Goal: Register for event/course

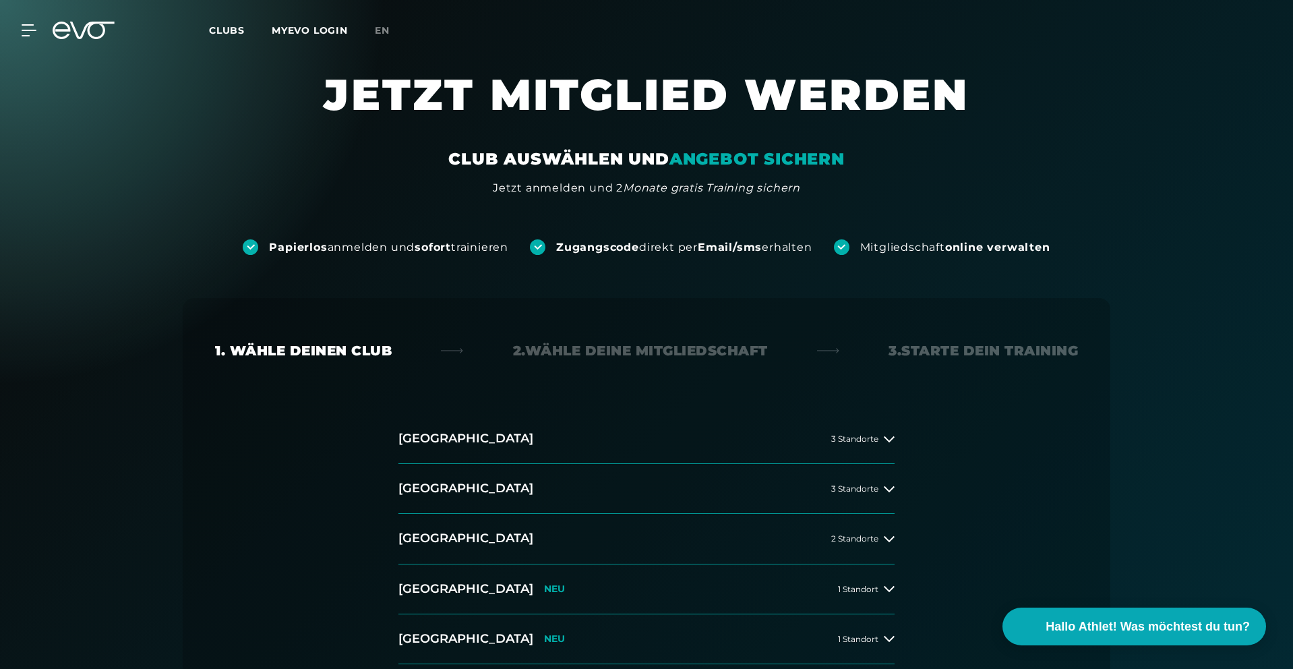
click at [9, 30] on div "MyEVO Login Über EVO Mitgliedschaften Probetraining TAGESPASS EVO Studios [GEOG…" at bounding box center [646, 30] width 1293 height 61
click at [28, 31] on icon at bounding box center [29, 30] width 15 height 12
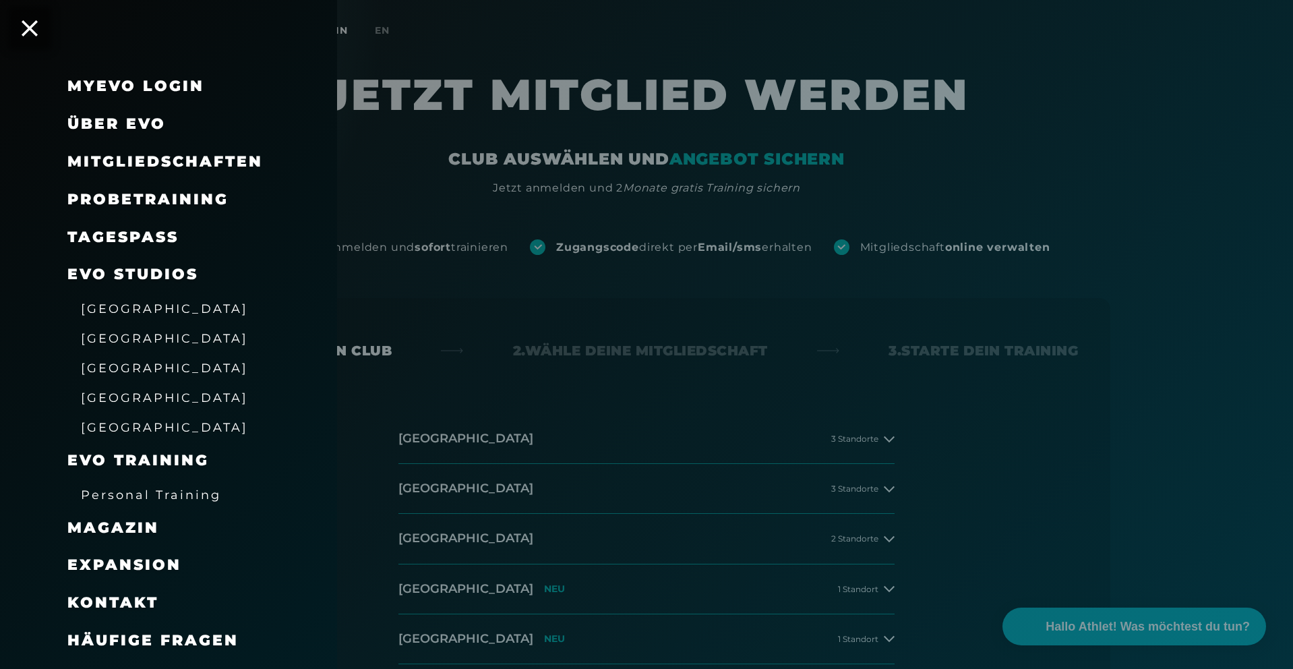
click at [155, 164] on span "Mitgliedschaften" at bounding box center [165, 161] width 196 height 18
click at [210, 162] on span "Mitgliedschaften" at bounding box center [165, 161] width 196 height 18
click at [133, 169] on span "Mitgliedschaften" at bounding box center [165, 161] width 196 height 18
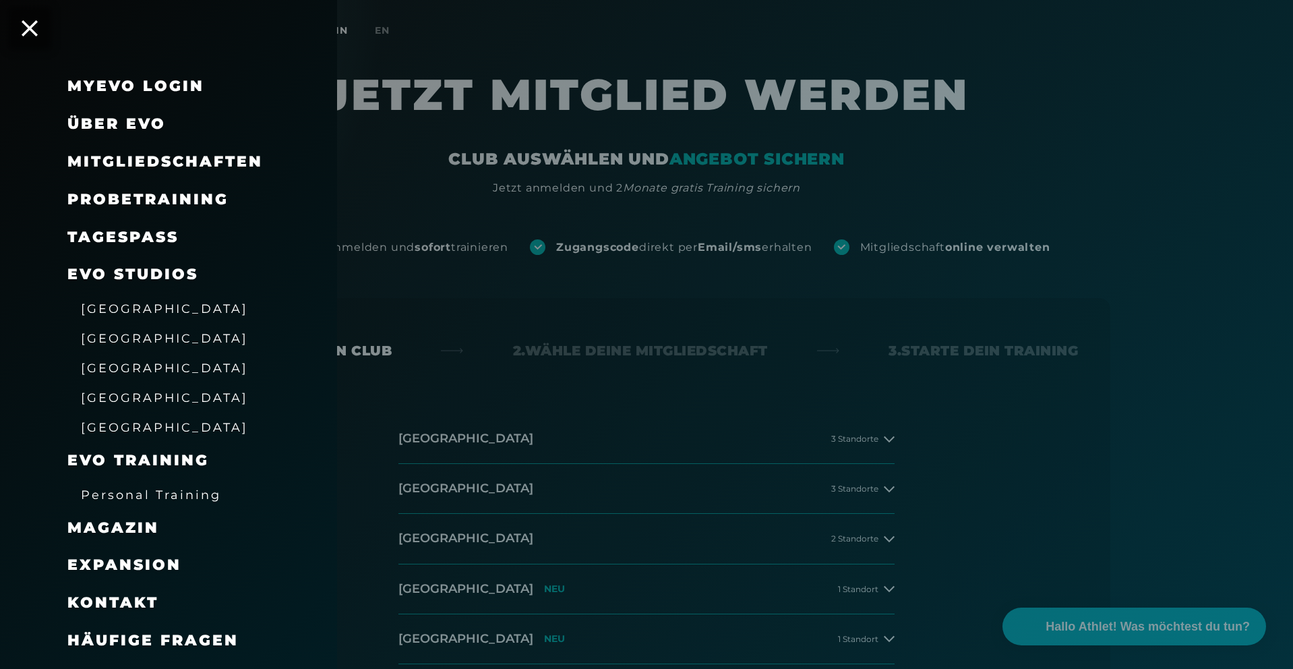
drag, startPoint x: 394, startPoint y: 193, endPoint x: 388, endPoint y: 202, distance: 10.1
click at [392, 194] on div at bounding box center [646, 334] width 1293 height 669
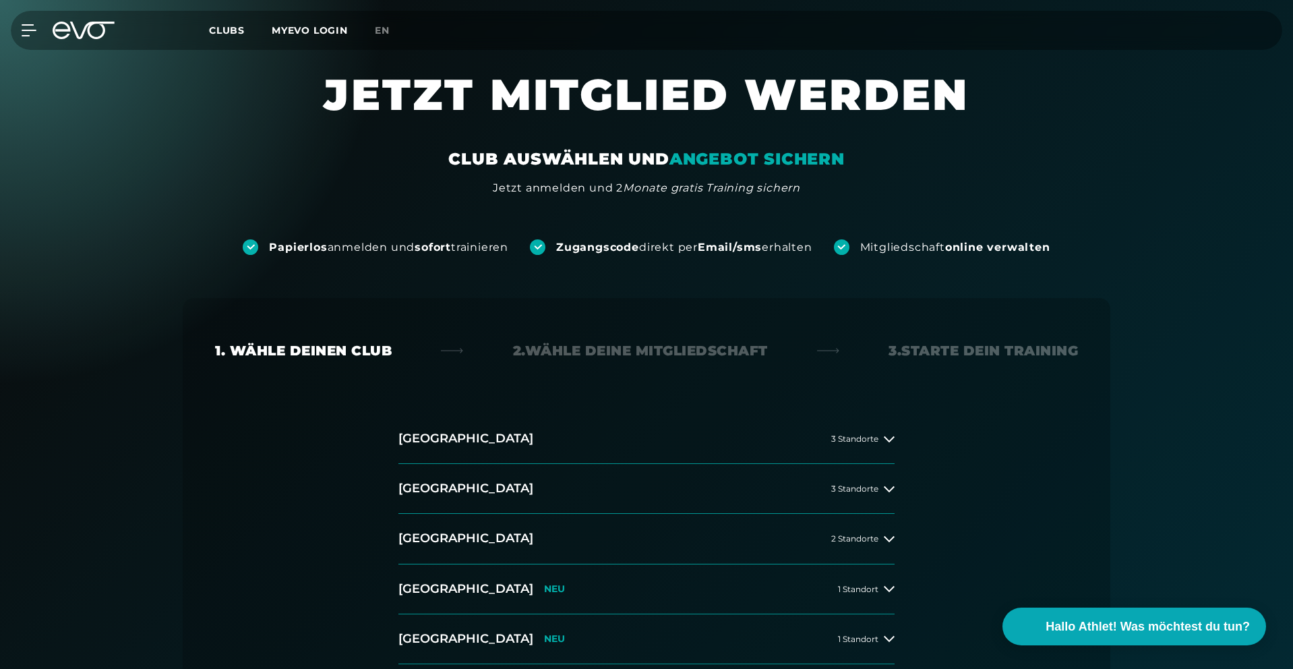
scroll to position [193, 0]
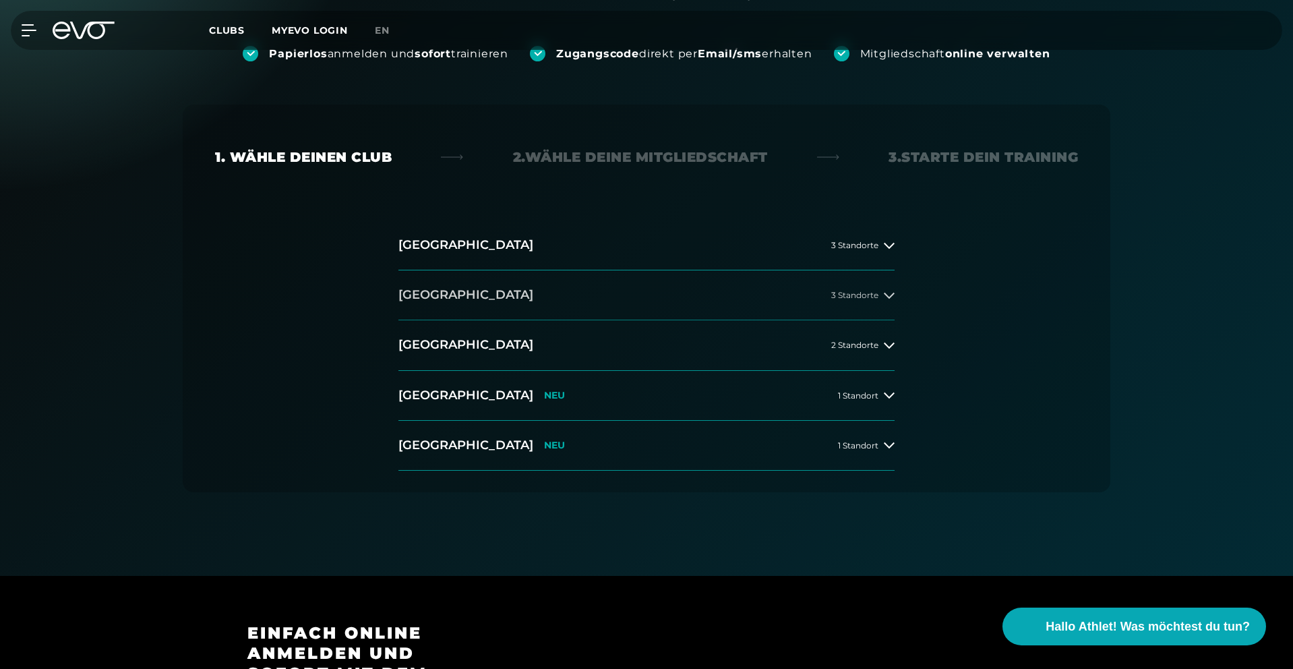
click at [448, 290] on button "[GEOGRAPHIC_DATA] 3 Standorte" at bounding box center [646, 295] width 496 height 50
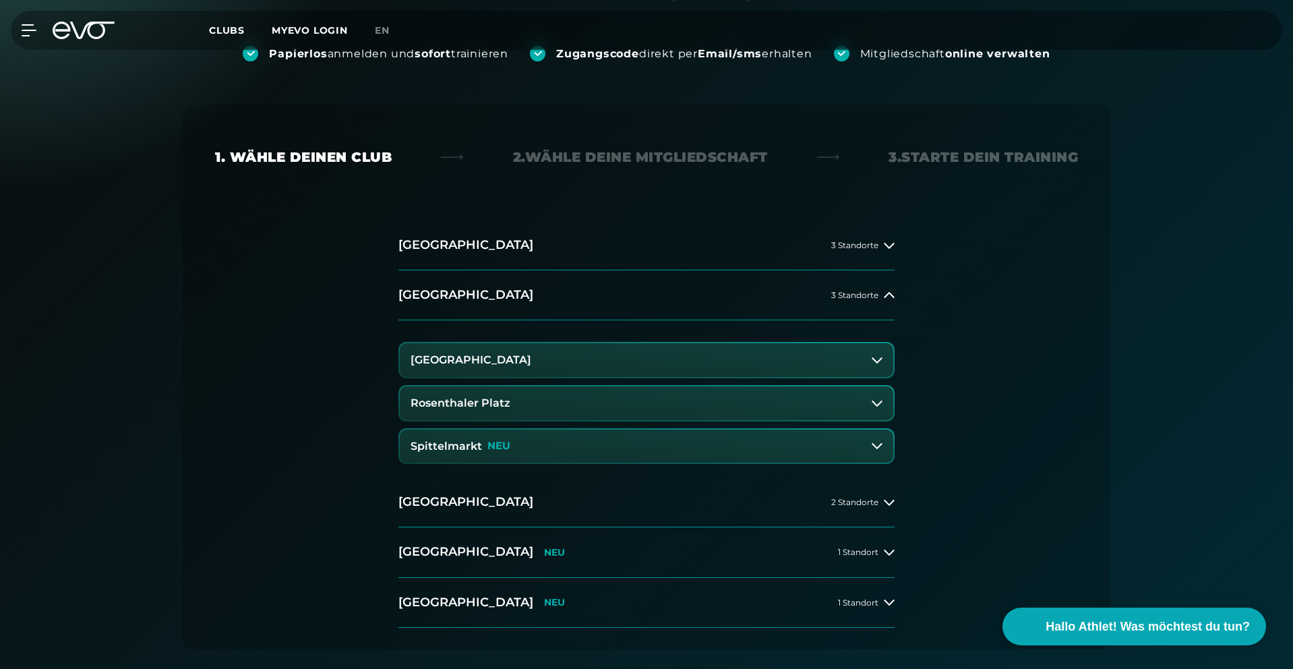
click at [452, 444] on h3 "Spittelmarkt" at bounding box center [446, 446] width 71 height 12
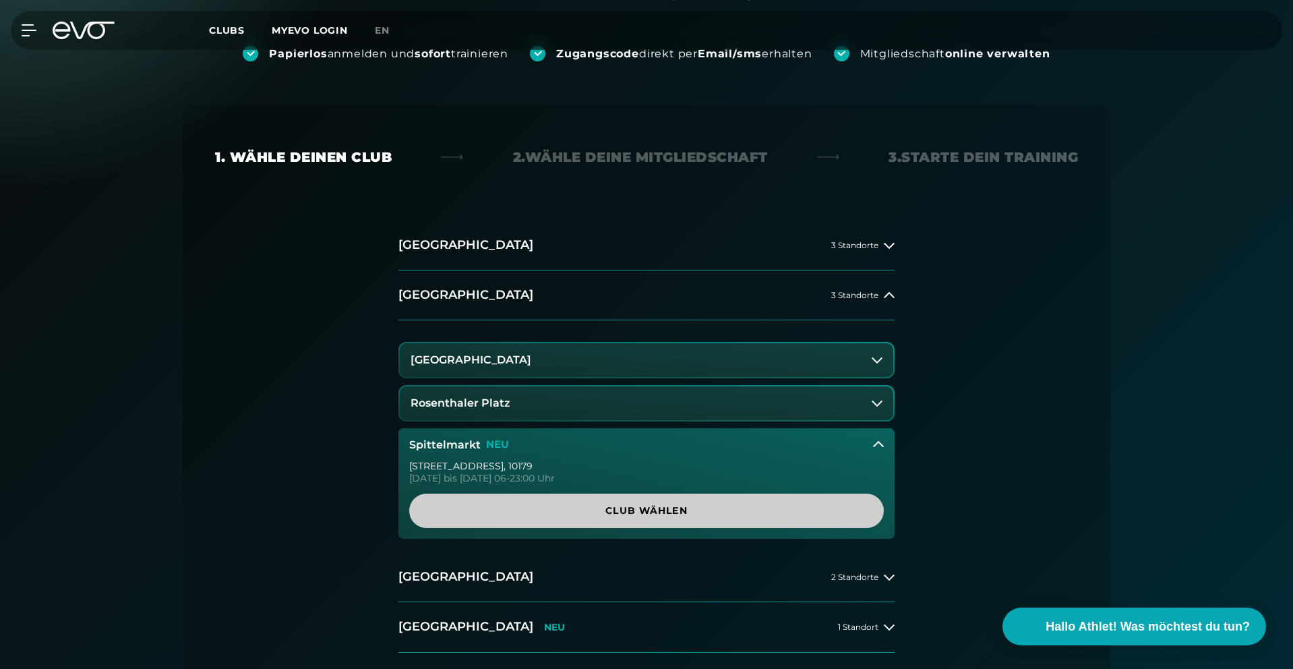
click at [624, 504] on span "Club wählen" at bounding box center [647, 511] width 410 height 14
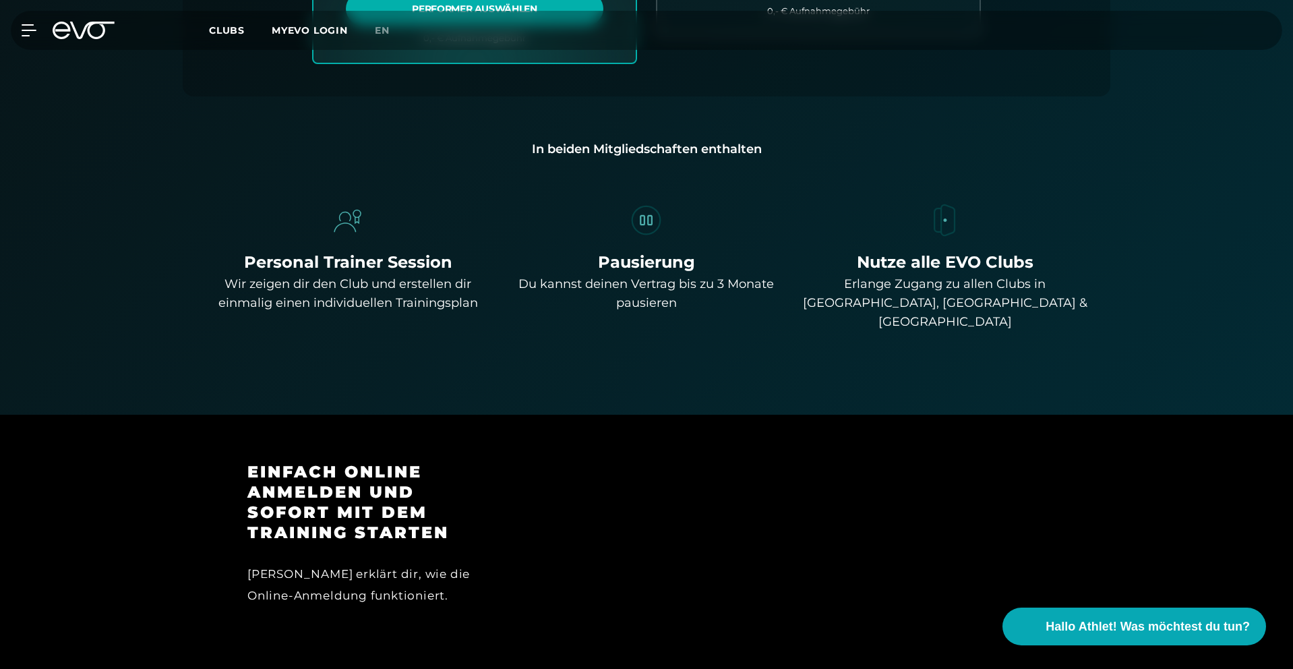
scroll to position [957, 0]
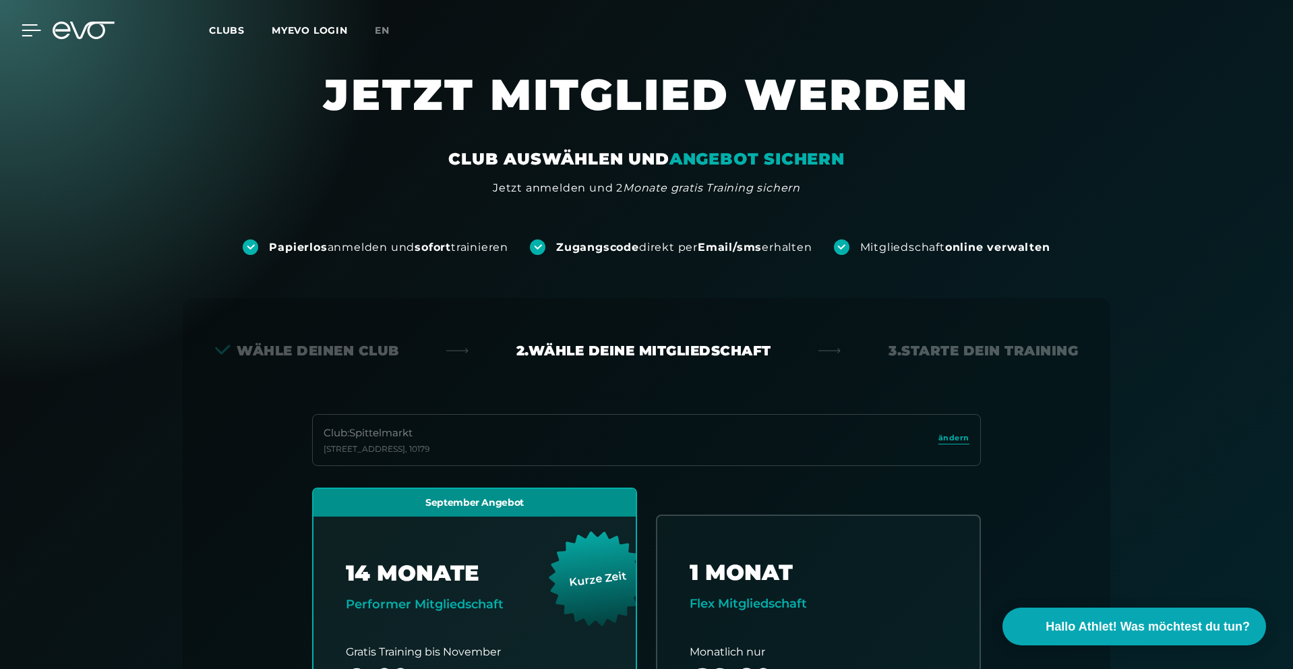
click at [24, 25] on icon at bounding box center [31, 30] width 19 height 11
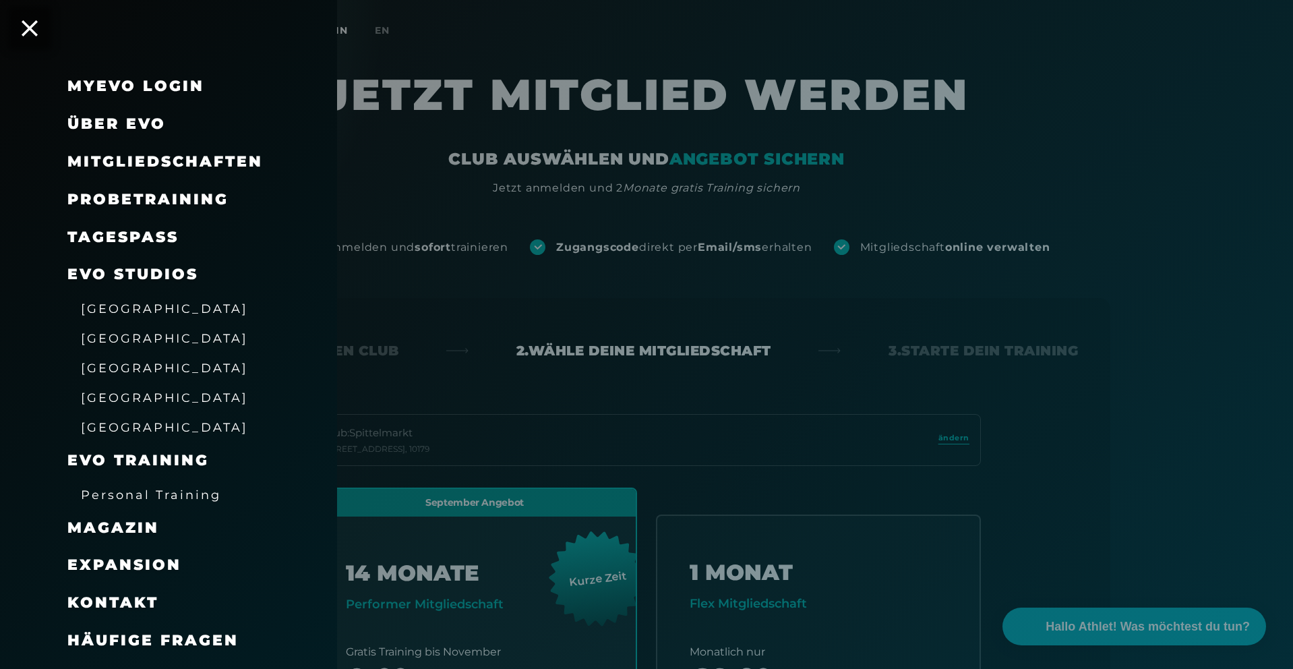
scroll to position [7, 0]
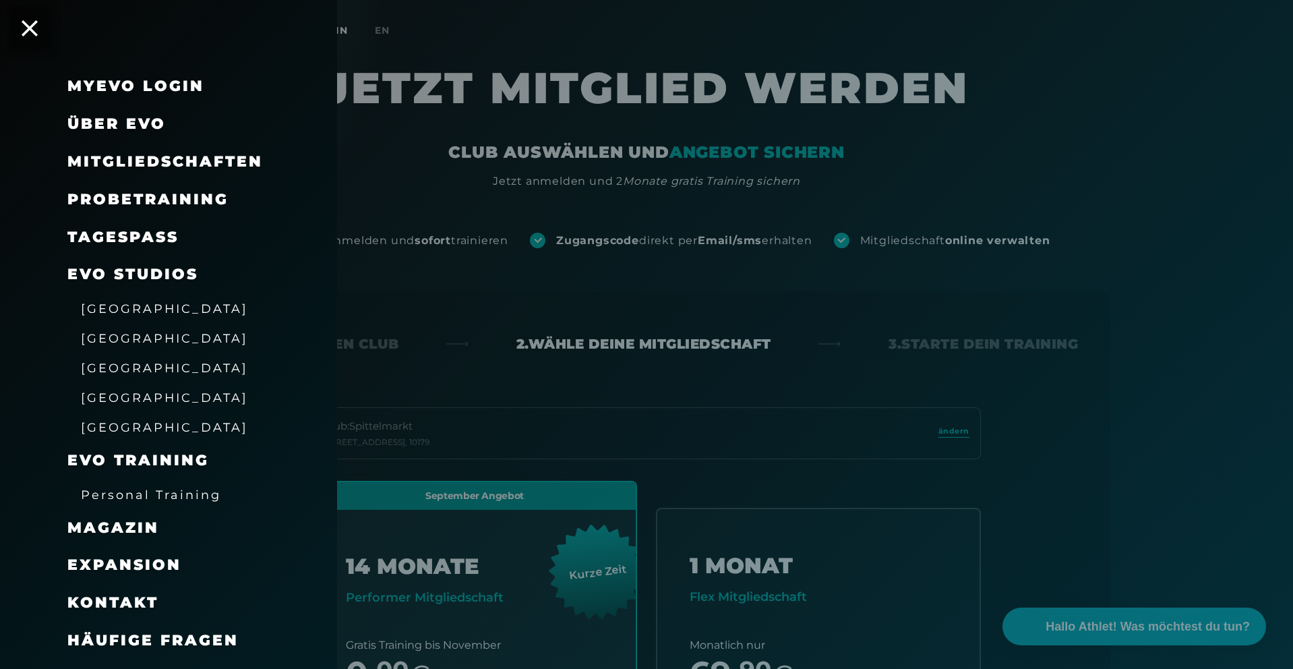
click at [138, 128] on span "Über EVO" at bounding box center [116, 124] width 98 height 18
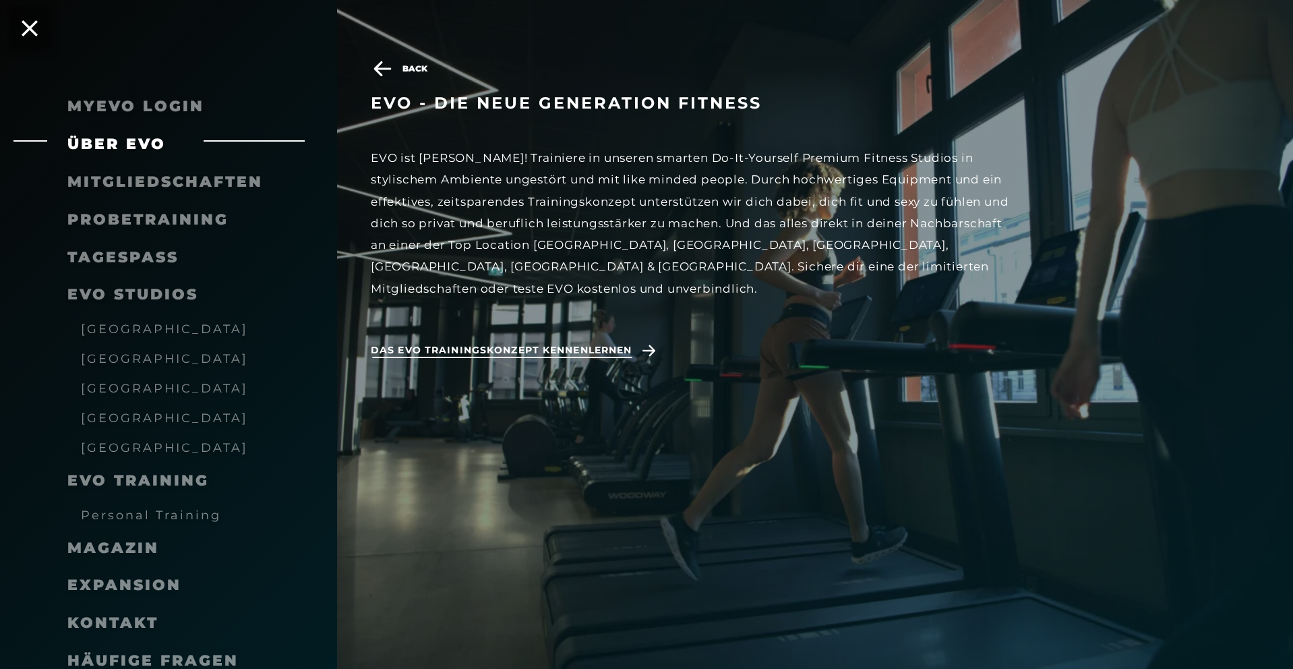
click at [460, 343] on span "Das EVO Trainingskonzept kennenlernen" at bounding box center [501, 350] width 261 height 14
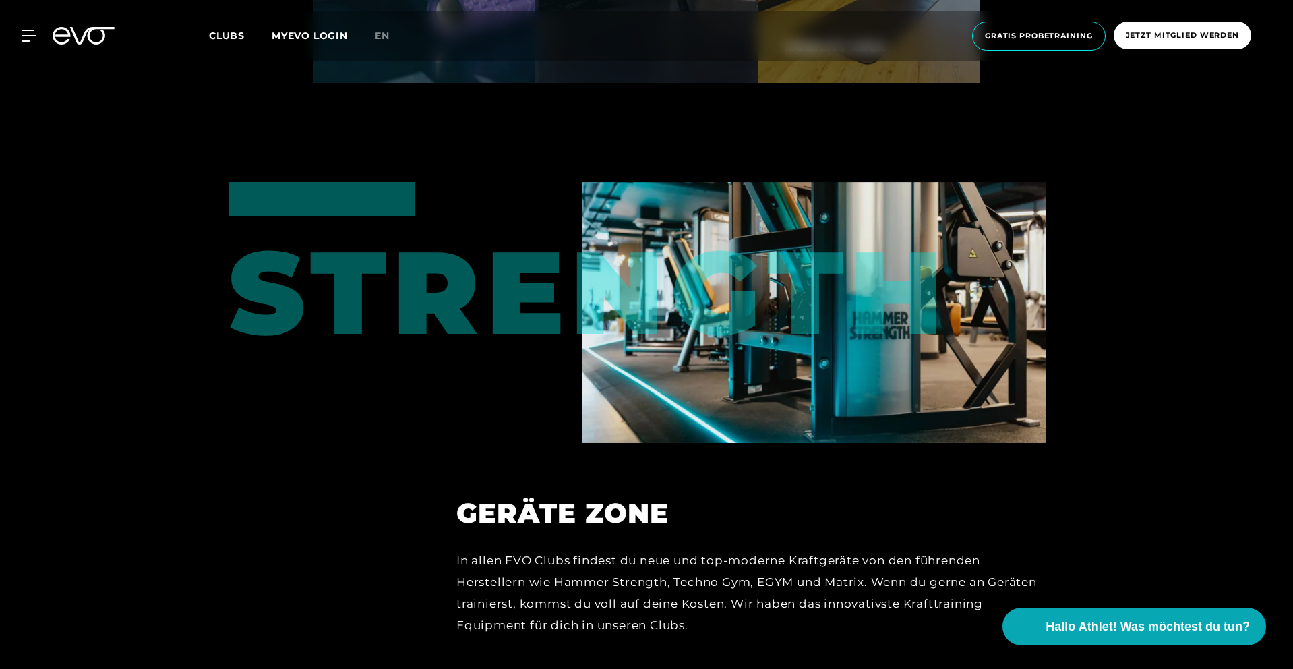
scroll to position [5678, 0]
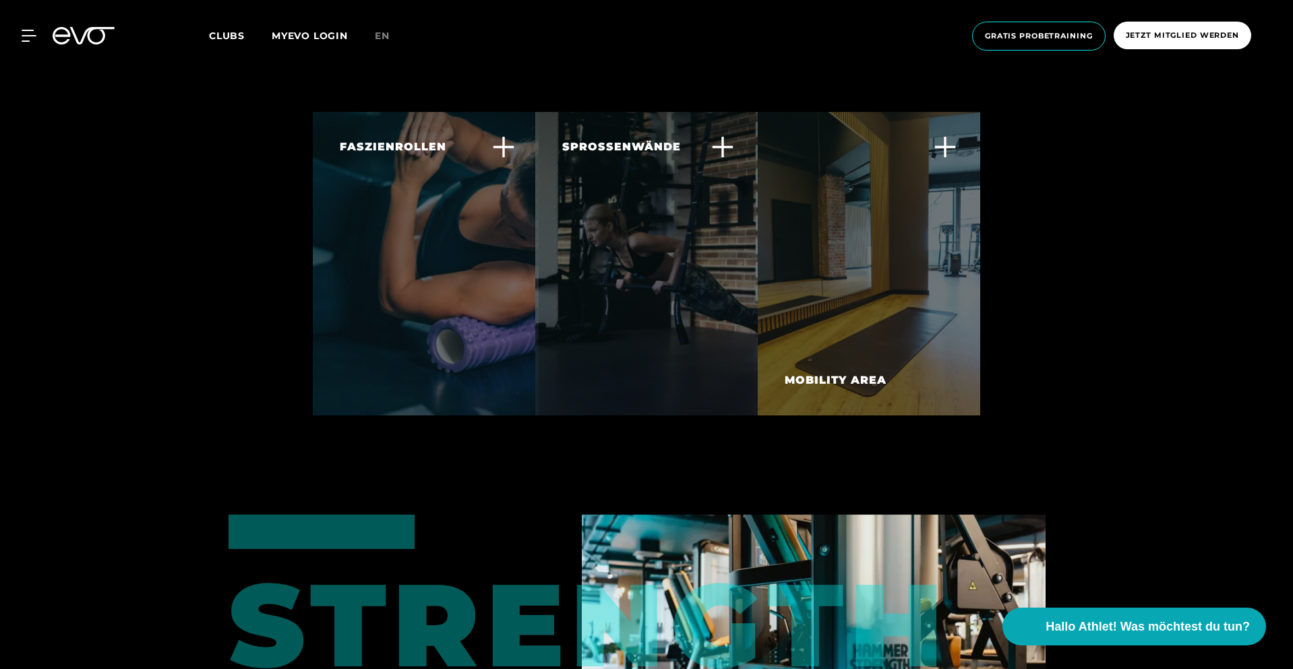
click at [238, 38] on span "Clubs" at bounding box center [227, 36] width 36 height 12
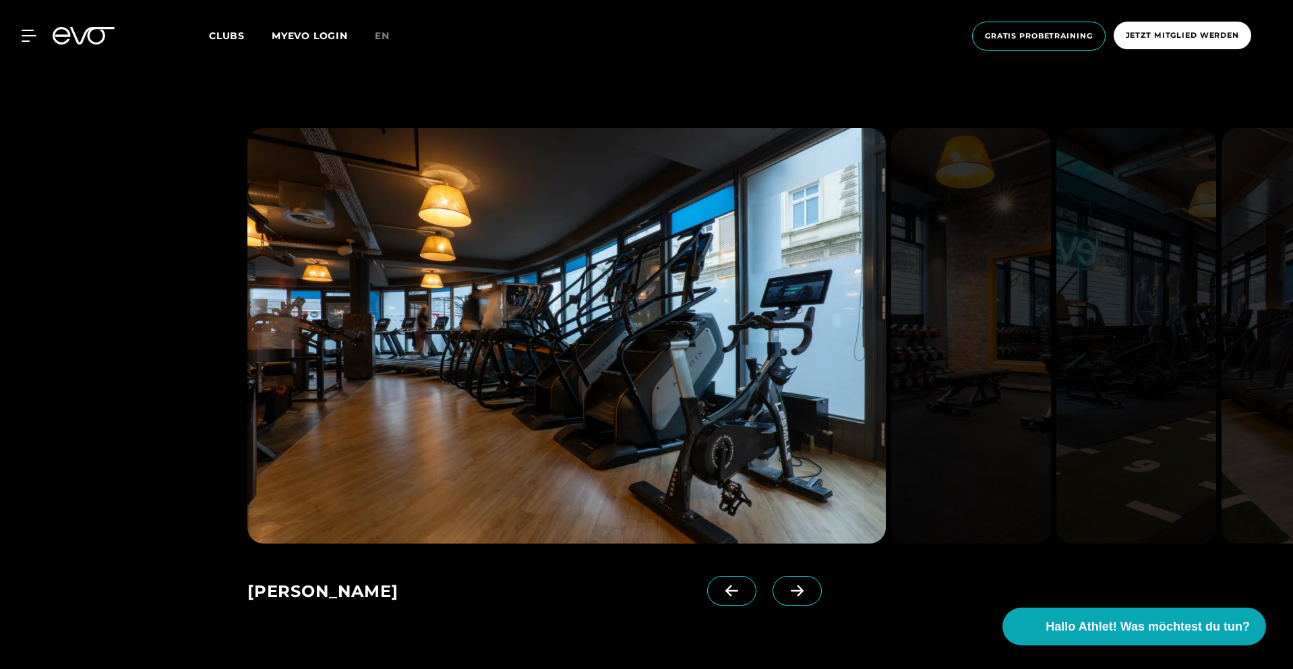
scroll to position [980, 0]
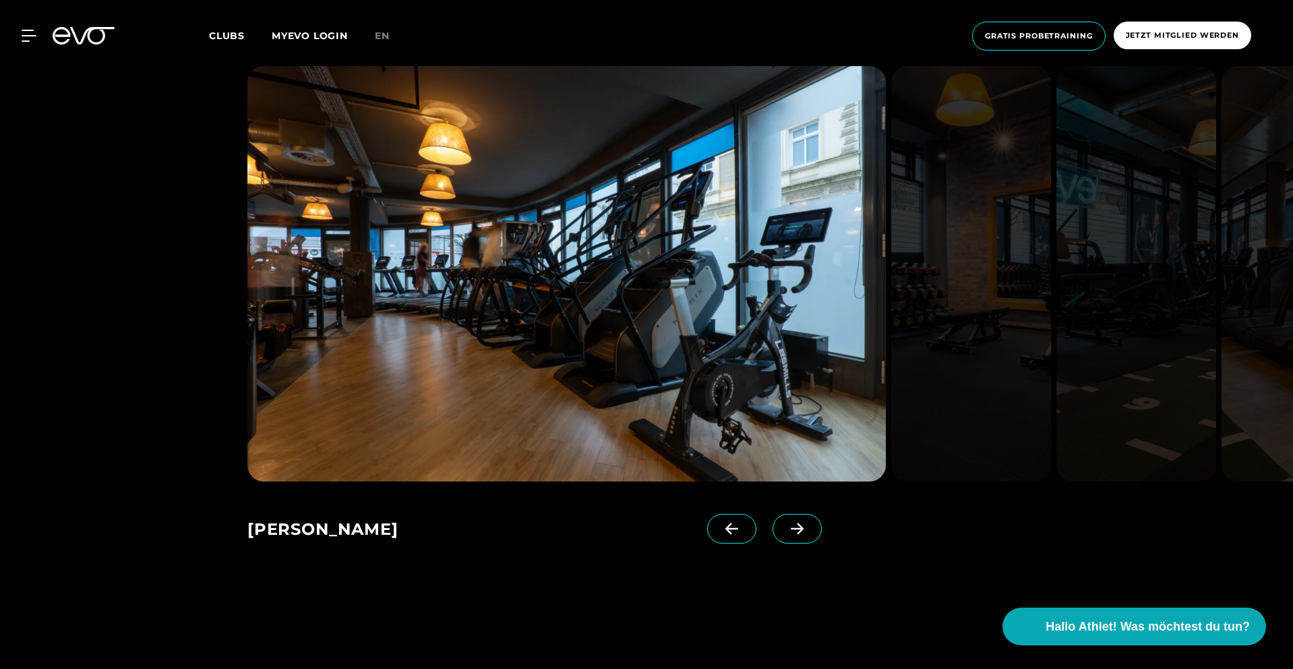
click at [1025, 314] on img at bounding box center [971, 273] width 160 height 415
click at [1002, 314] on img at bounding box center [971, 273] width 160 height 415
click at [791, 528] on icon at bounding box center [797, 527] width 13 height 11
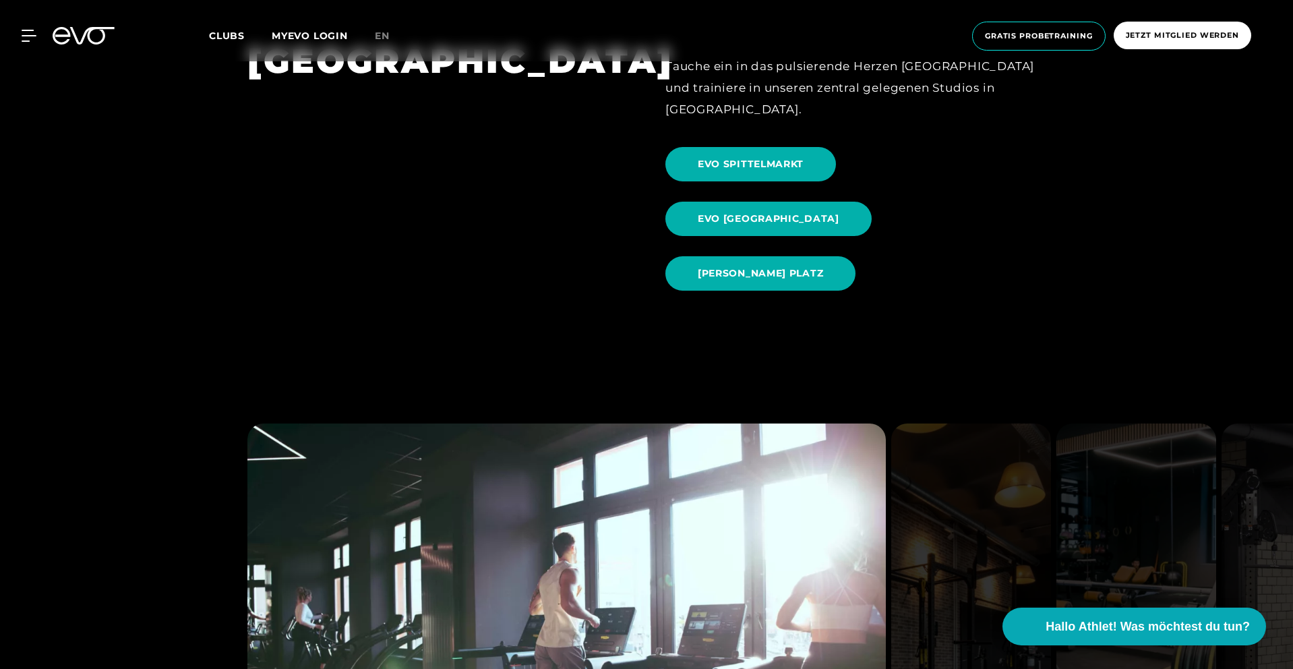
scroll to position [1609, 0]
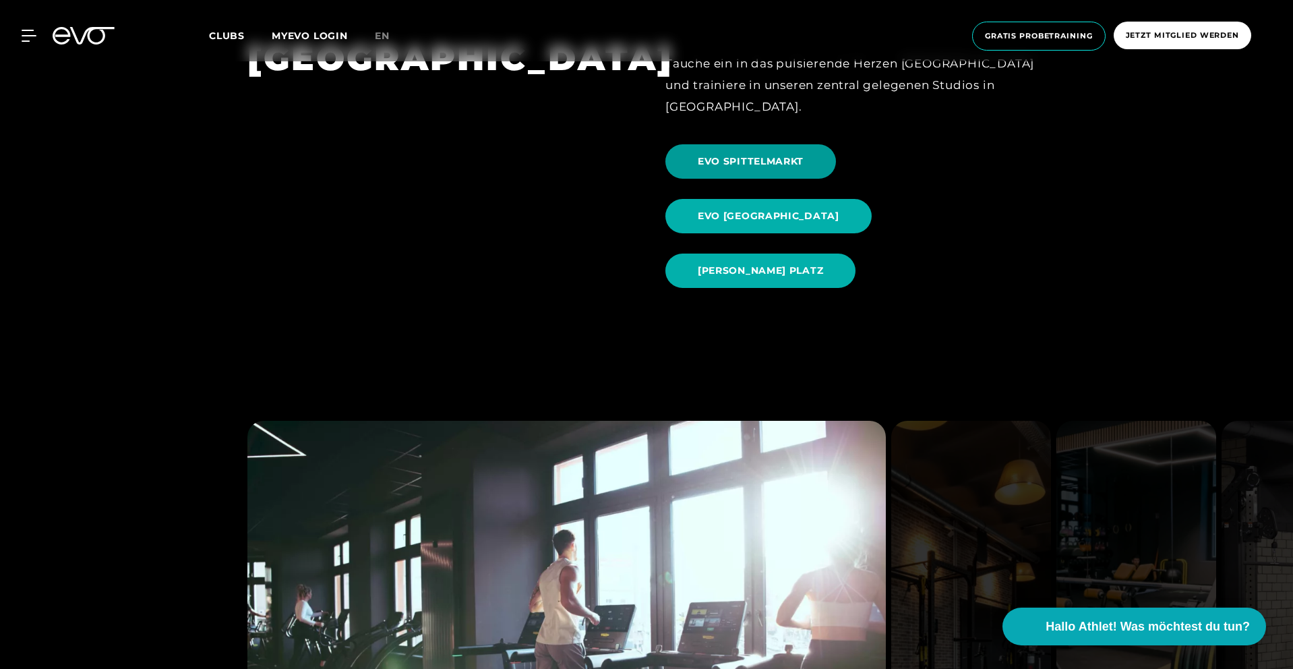
click at [789, 154] on span "EVO SPITTELMARKT" at bounding box center [751, 161] width 106 height 14
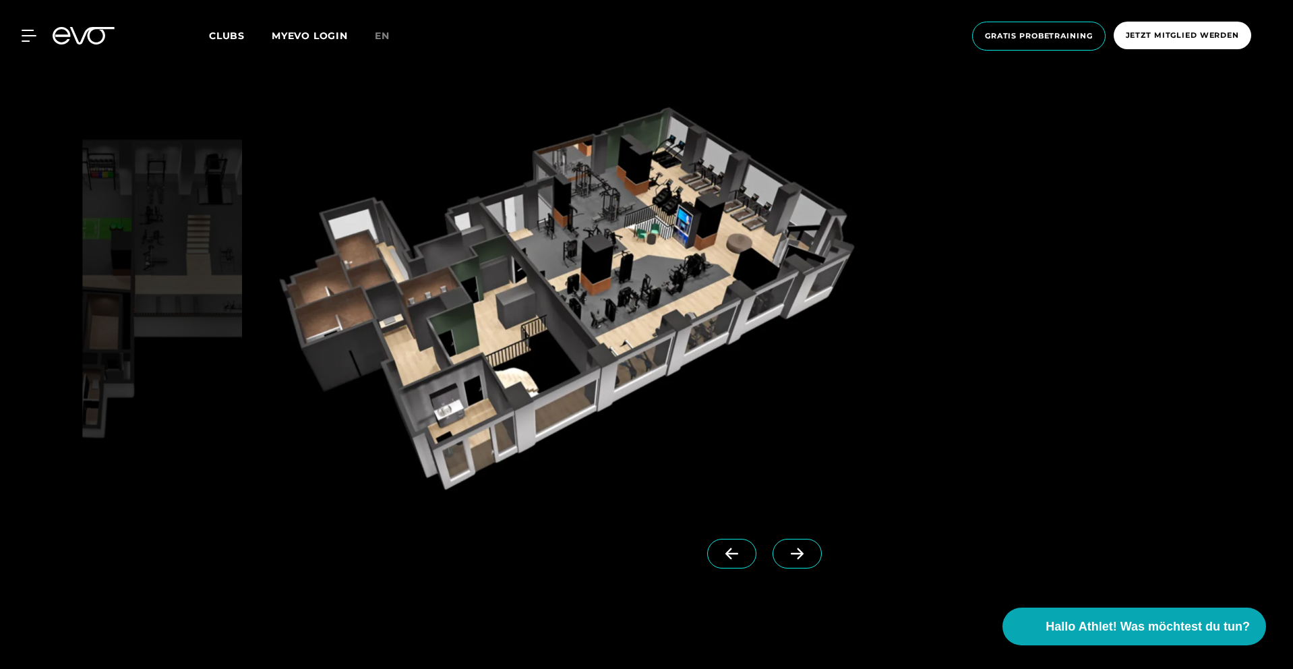
scroll to position [1522, 0]
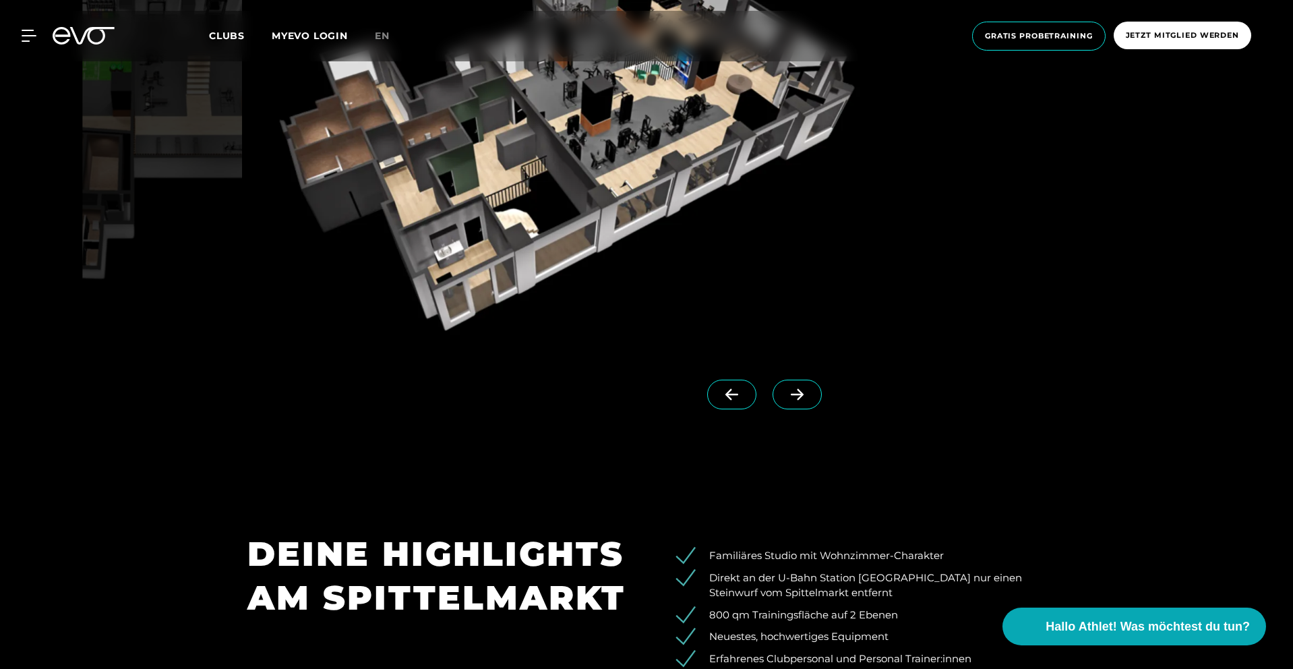
click at [789, 398] on span at bounding box center [797, 395] width 49 height 30
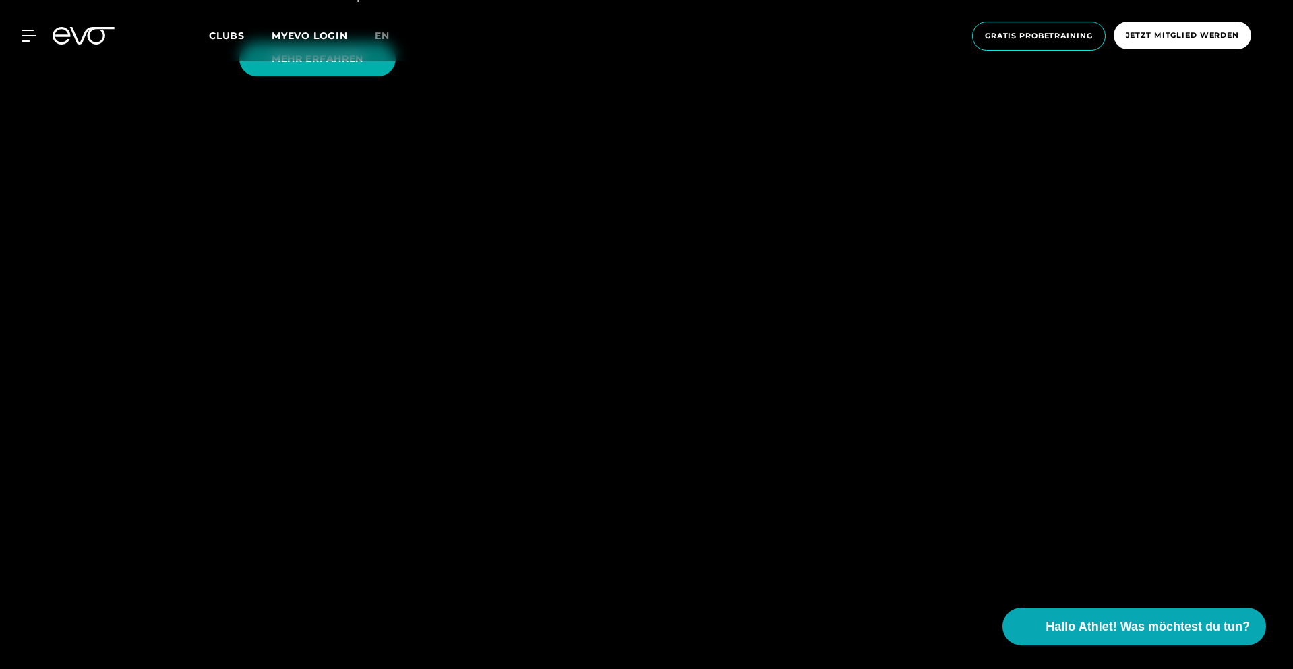
scroll to position [3589, 0]
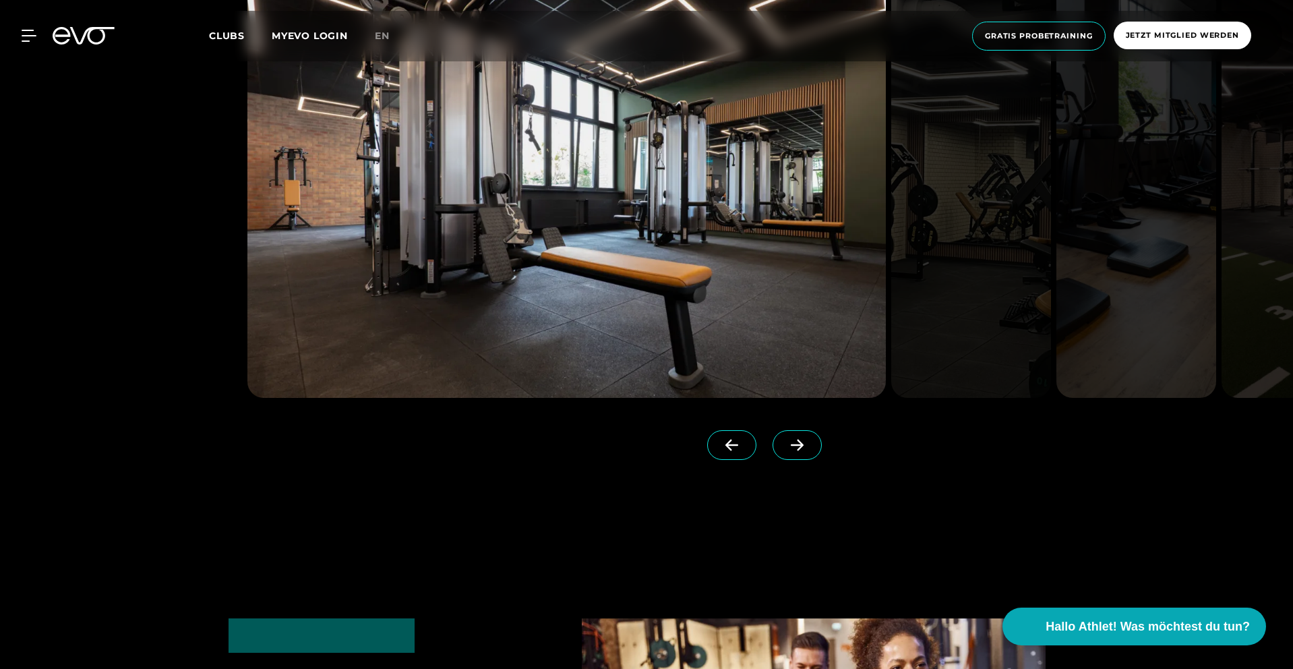
click at [779, 432] on span at bounding box center [797, 445] width 49 height 30
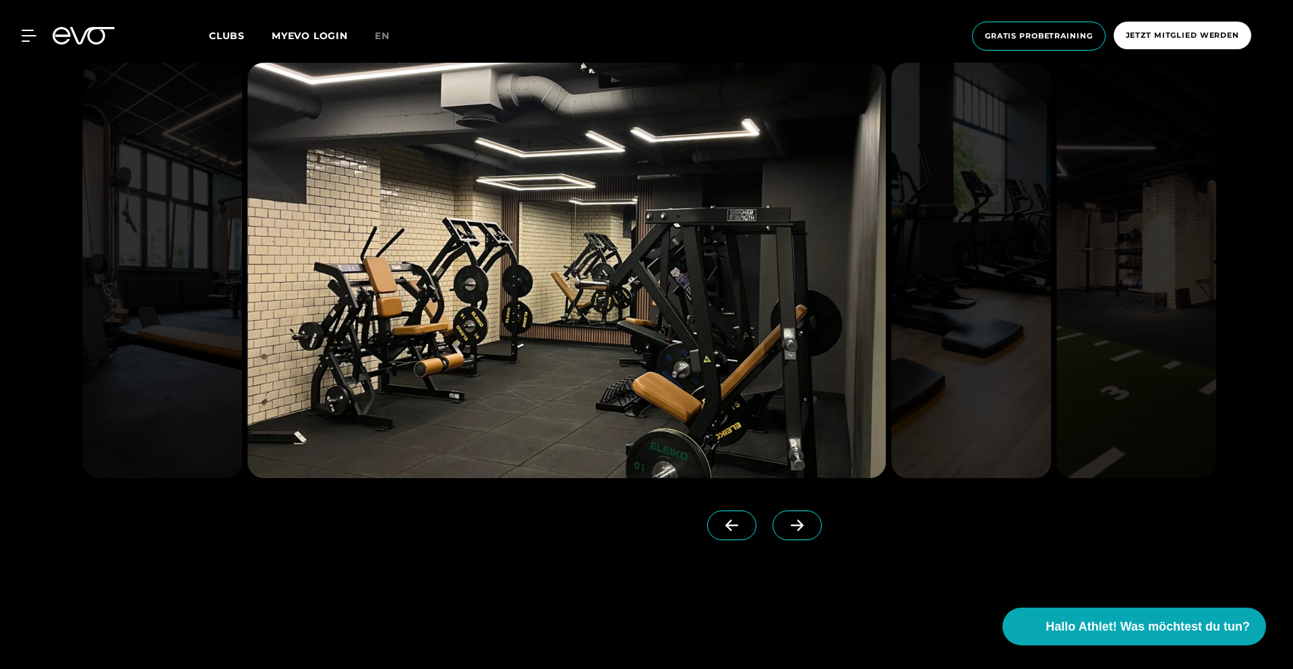
scroll to position [3506, 0]
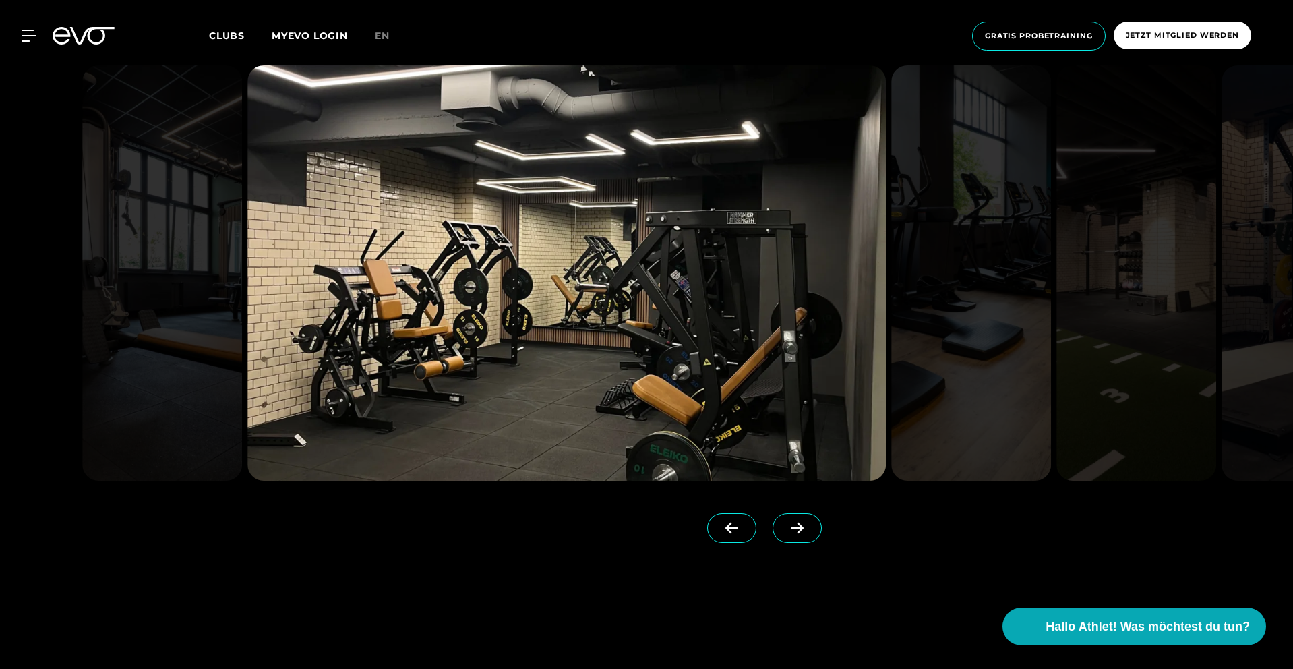
click at [779, 513] on span at bounding box center [797, 528] width 49 height 30
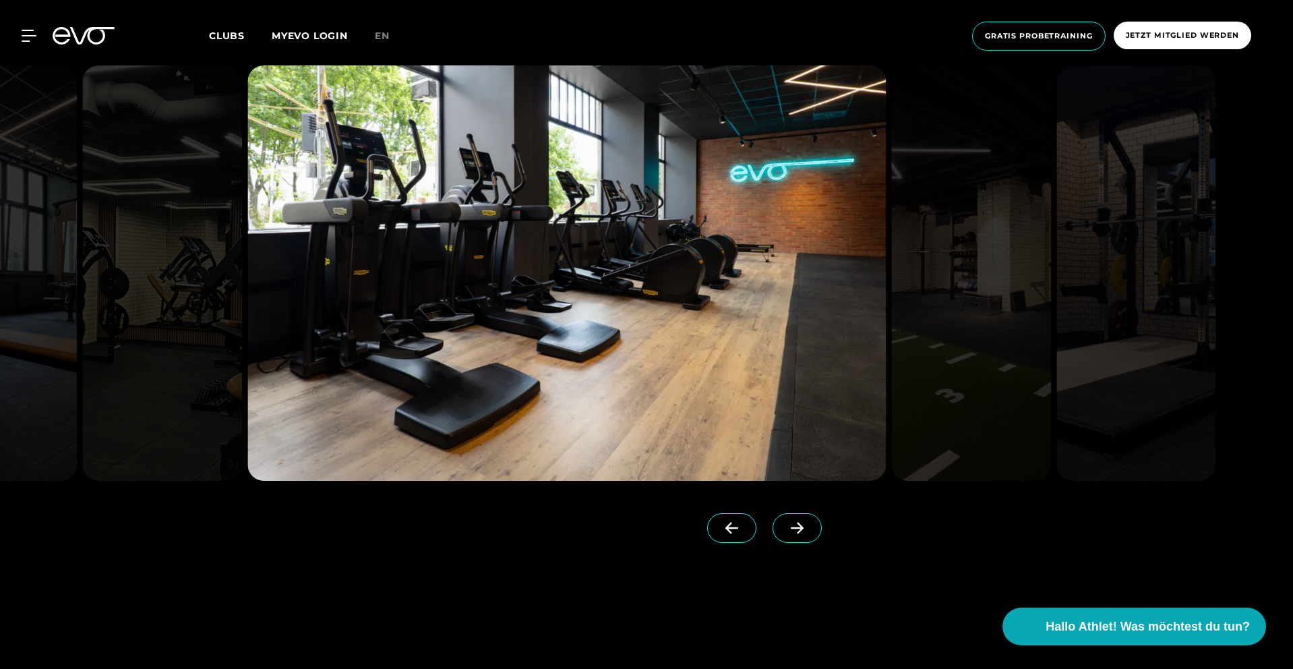
click at [781, 513] on span at bounding box center [797, 528] width 49 height 30
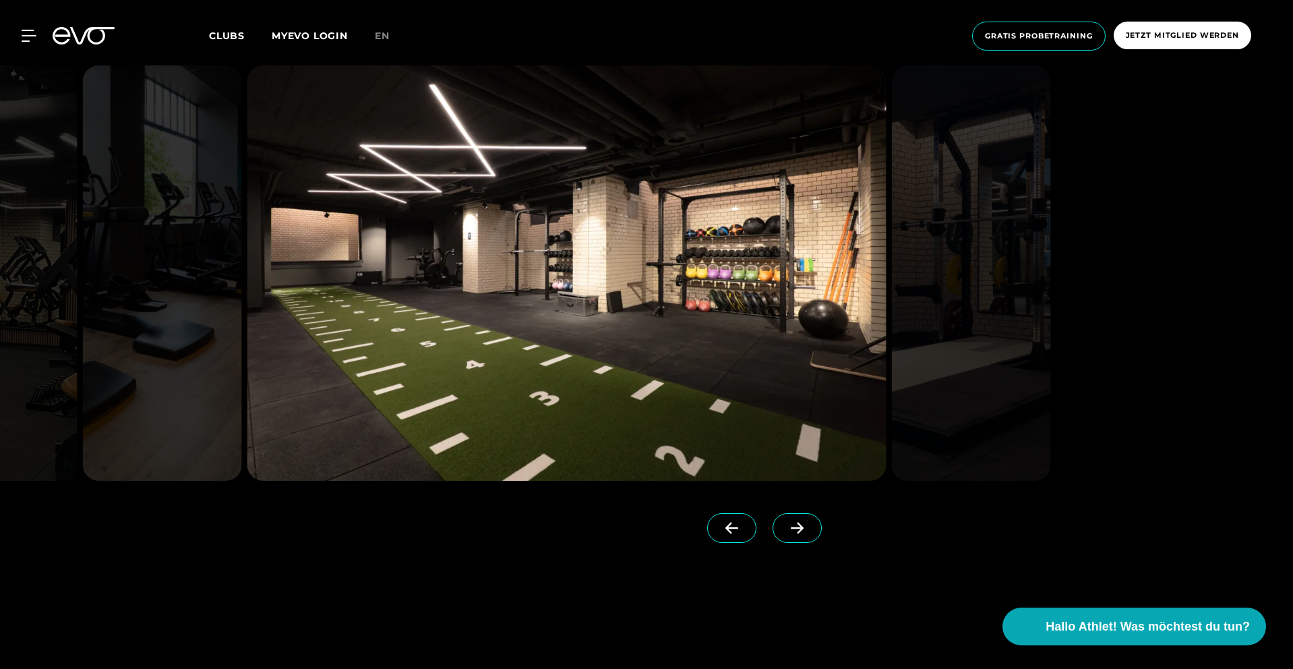
click at [783, 514] on span at bounding box center [797, 528] width 49 height 30
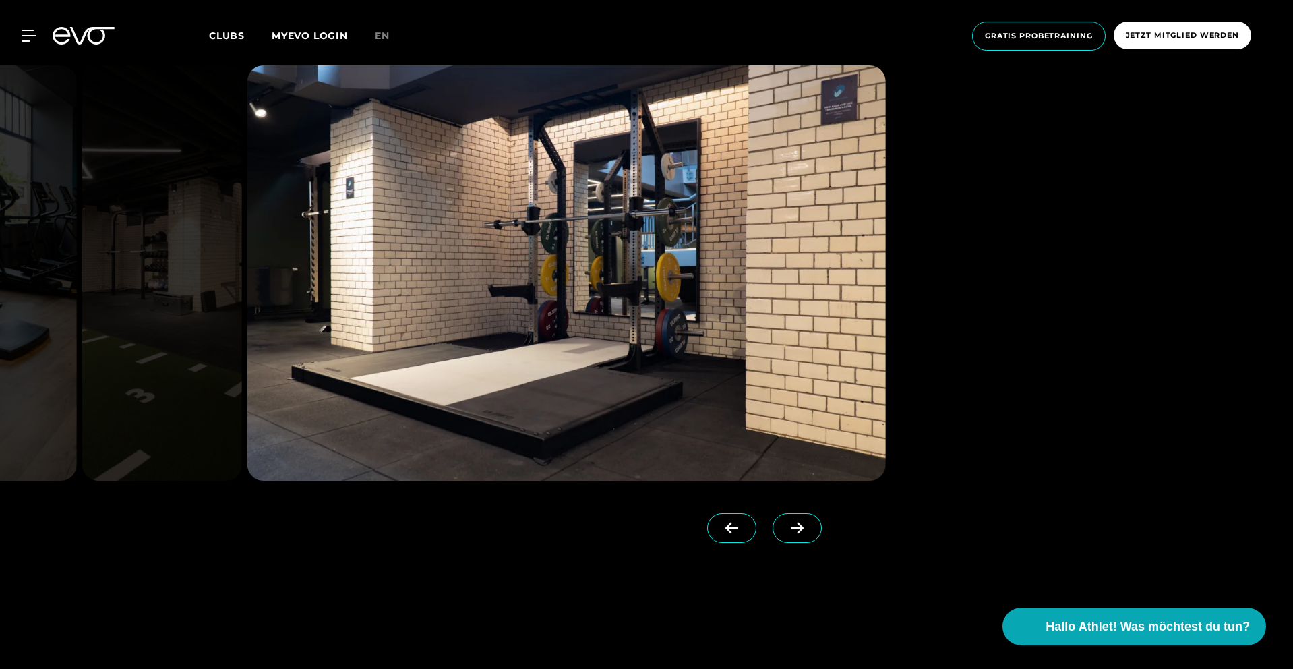
click at [782, 514] on span at bounding box center [797, 528] width 49 height 30
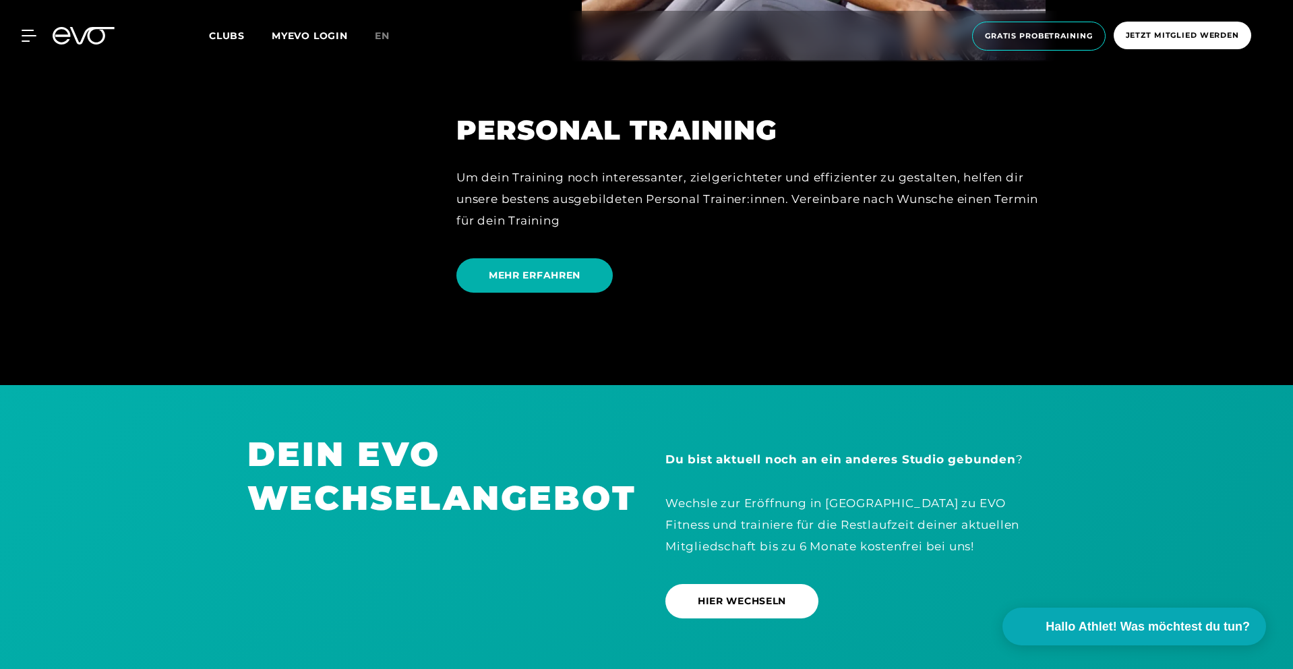
scroll to position [4414, 0]
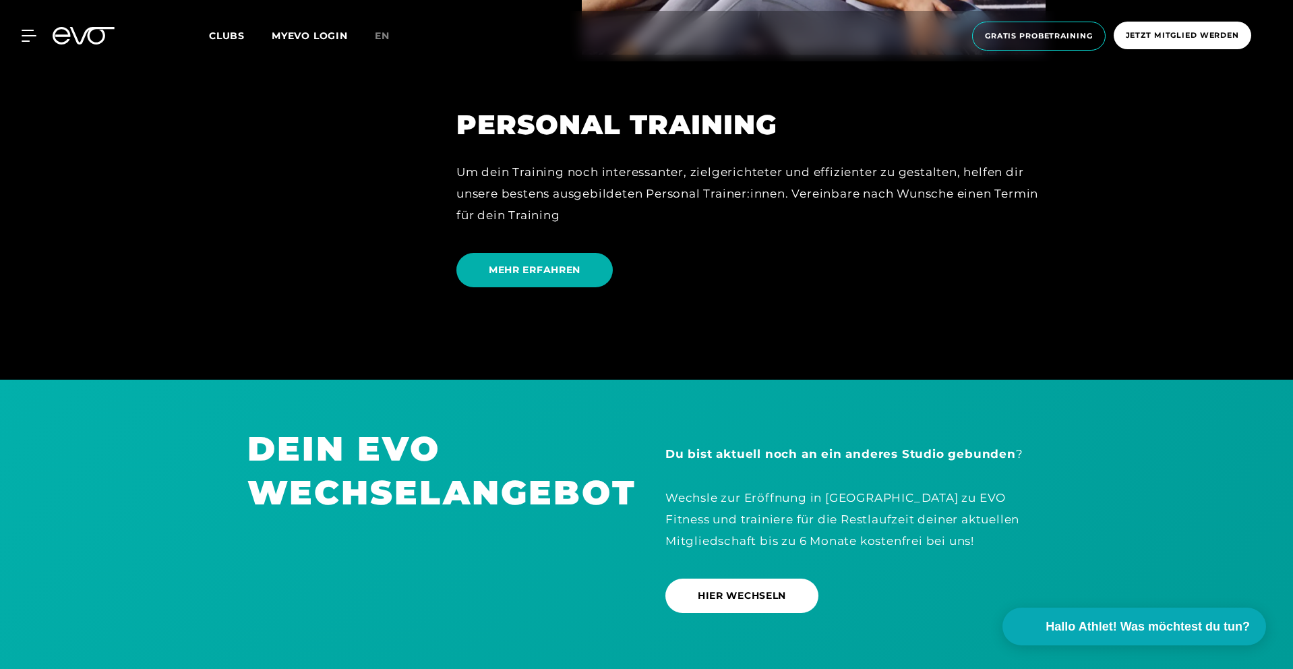
click at [545, 283] on link "MEHR ERFAHREN" at bounding box center [537, 270] width 162 height 55
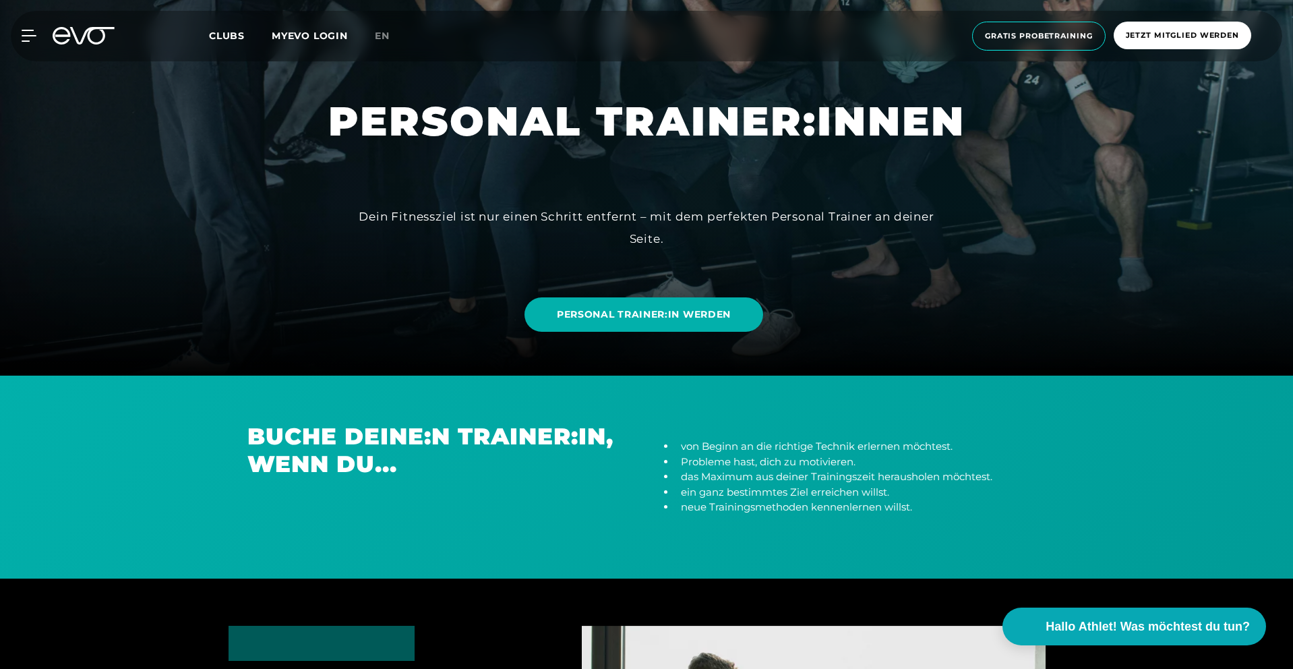
scroll to position [291, 0]
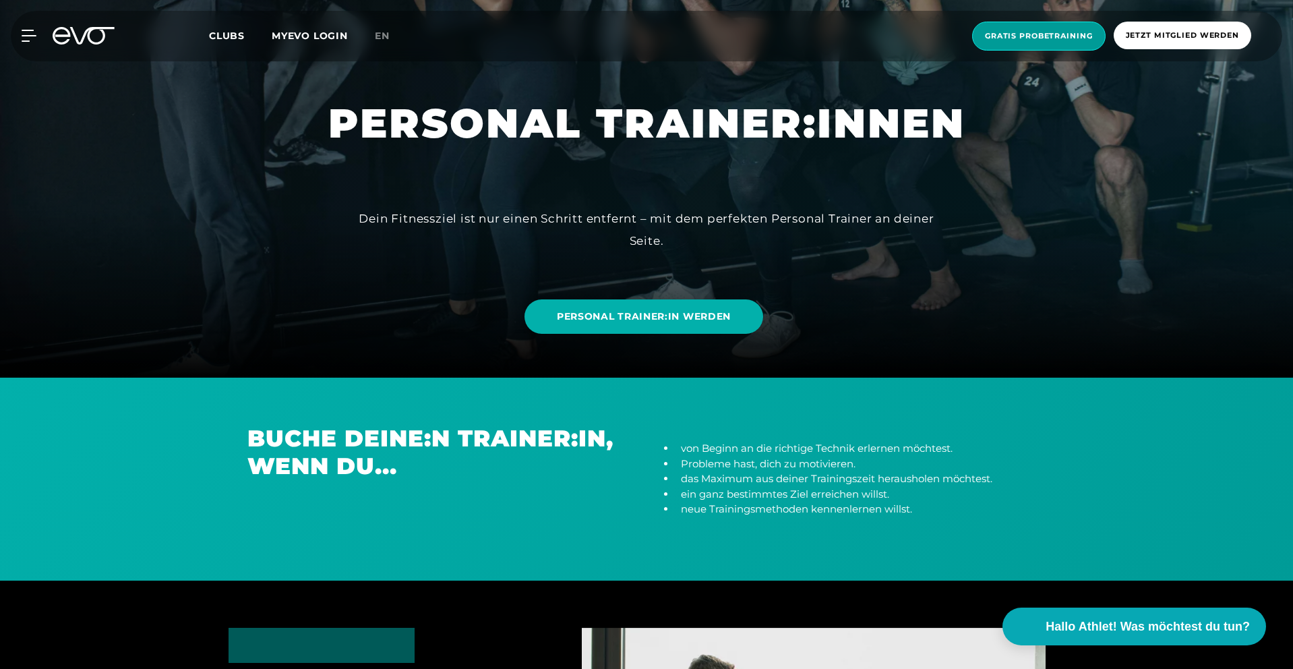
click at [1004, 38] on span "Gratis Probetraining" at bounding box center [1039, 35] width 108 height 11
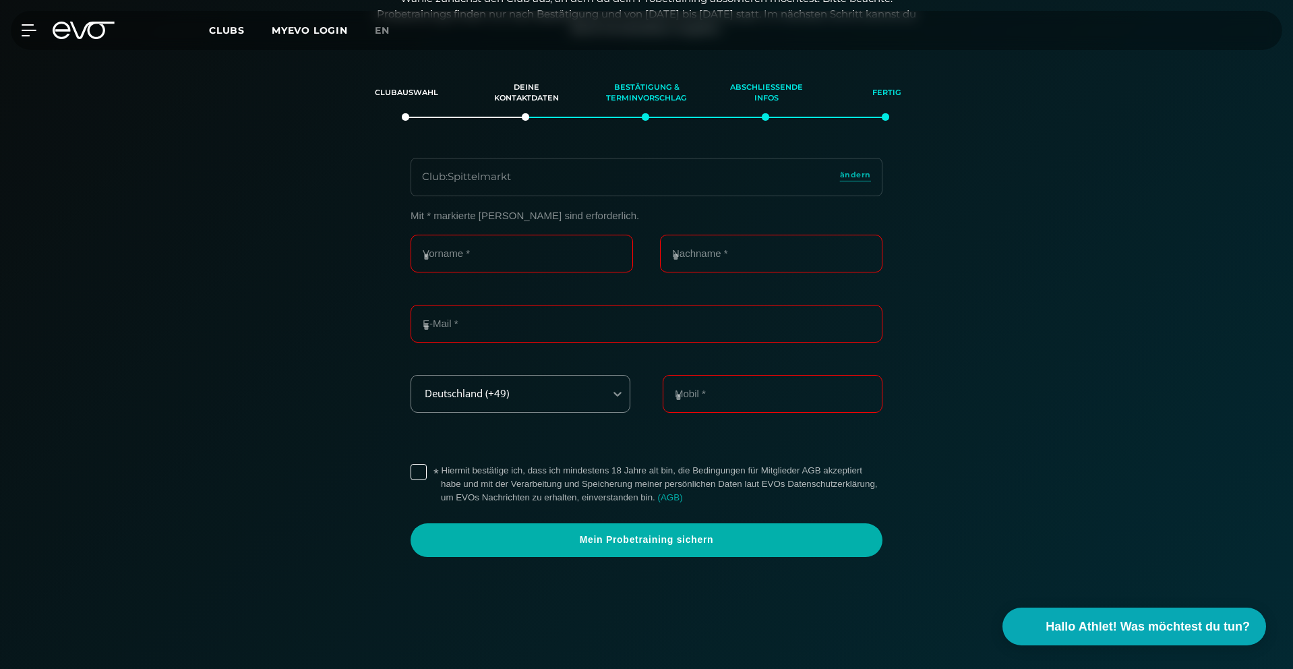
click at [515, 180] on div "Club : Spittelmarkt ändern" at bounding box center [647, 177] width 472 height 38
click at [486, 260] on input "Vorname *" at bounding box center [522, 253] width 222 height 38
click at [446, 249] on input "Vorname *" at bounding box center [522, 253] width 222 height 38
click at [474, 264] on input "**" at bounding box center [522, 253] width 222 height 38
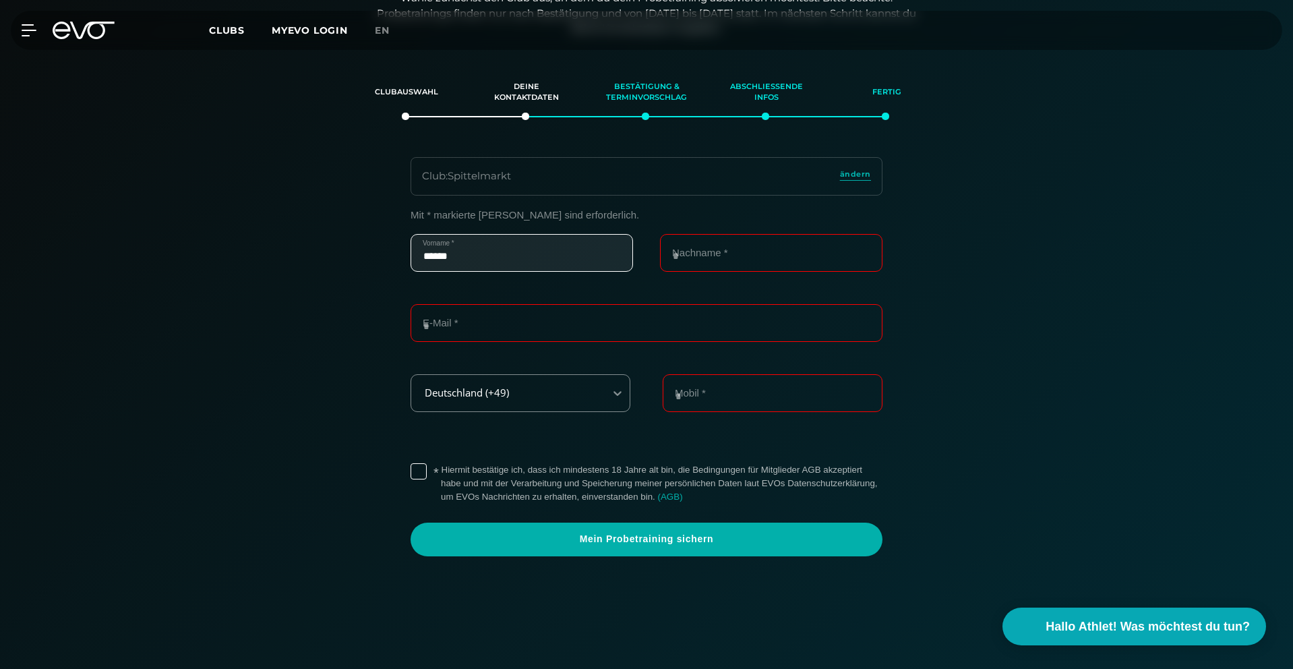
type input "******"
type input "****"
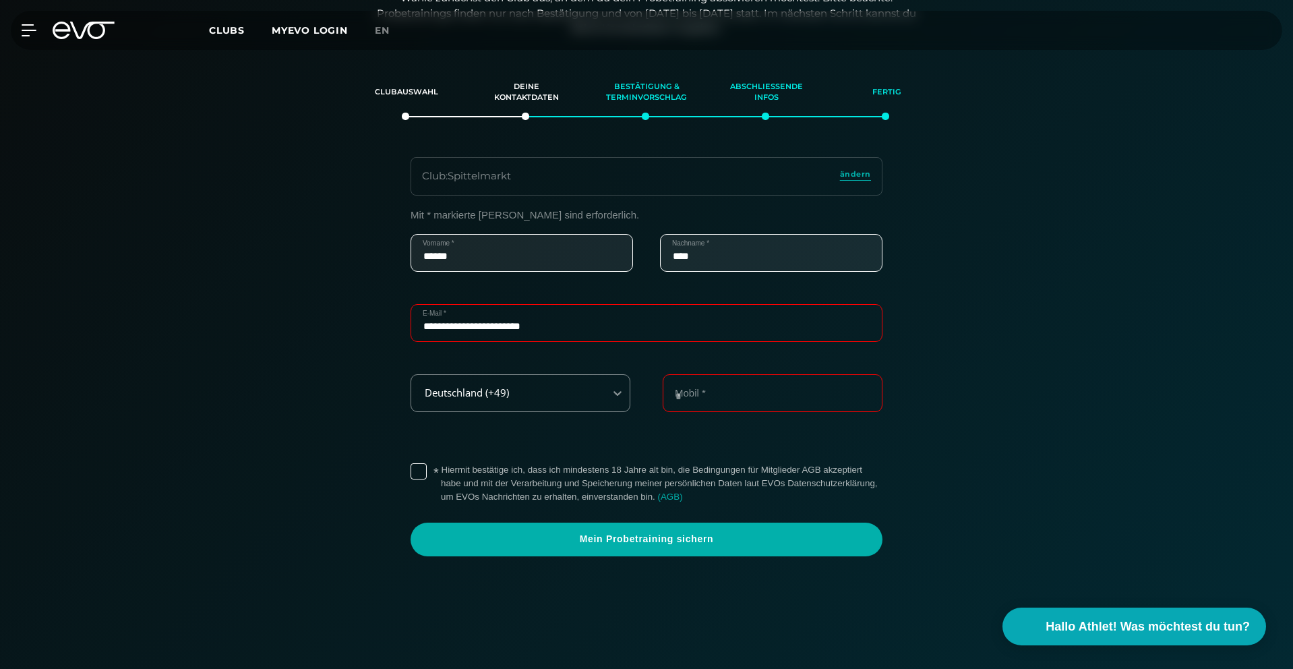
type input "**********"
click at [712, 386] on input "Mobil *" at bounding box center [773, 393] width 220 height 38
type input "**********"
click at [986, 388] on div "**********" at bounding box center [646, 382] width 930 height 347
click at [441, 469] on label "* Hiermit bestätige ich, dass ich mindestens 18 Jahre alt bin, die Bedingungen …" at bounding box center [662, 483] width 442 height 40
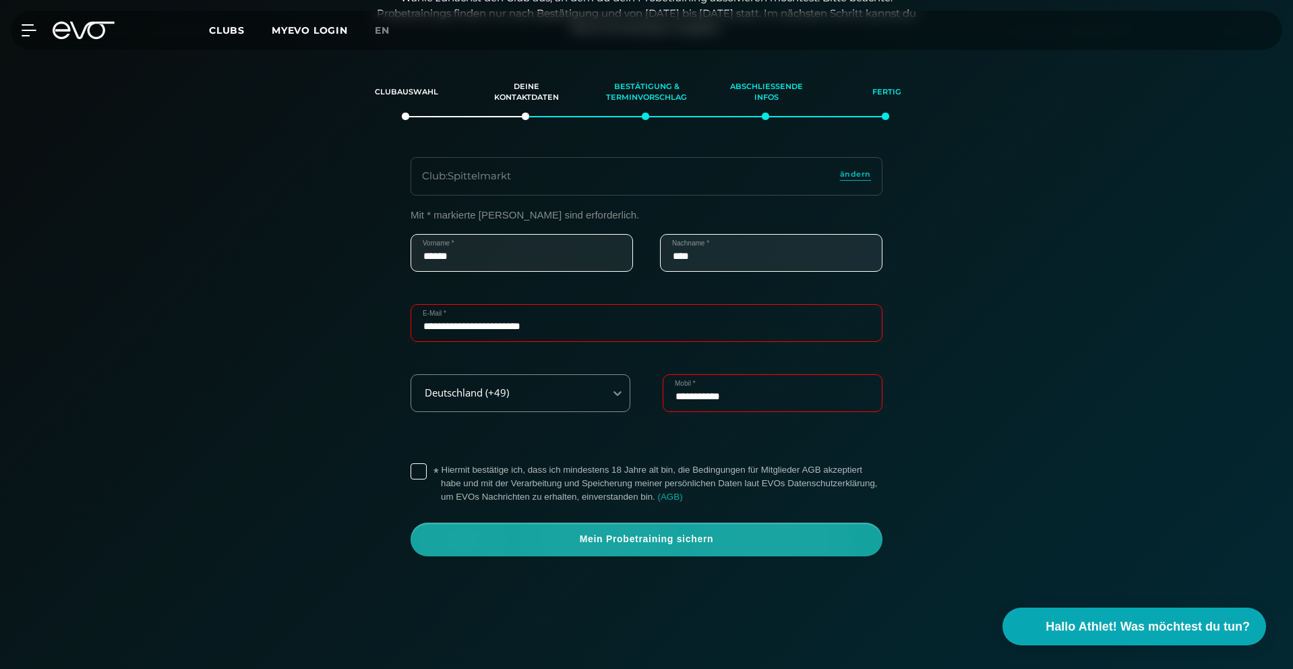
click at [564, 529] on span "Mein Probetraining sichern" at bounding box center [647, 539] width 472 height 34
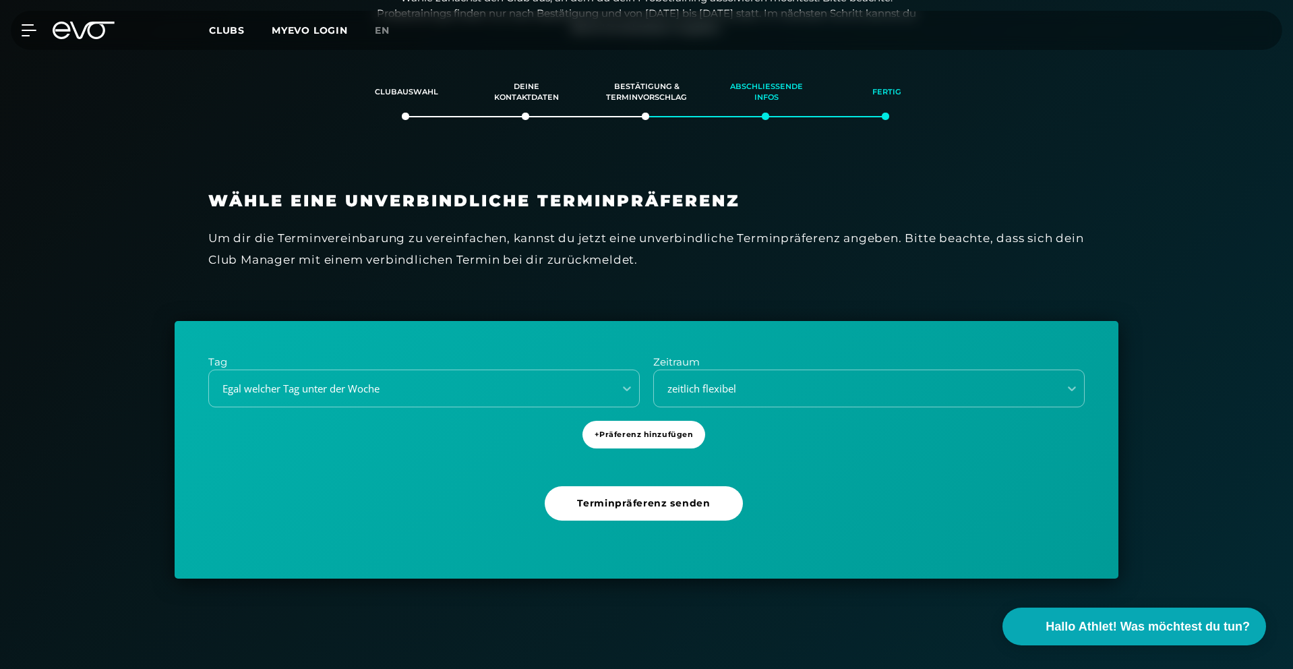
scroll to position [231, 0]
click at [460, 385] on div "Egal welcher Tag unter der Woche" at bounding box center [407, 390] width 394 height 16
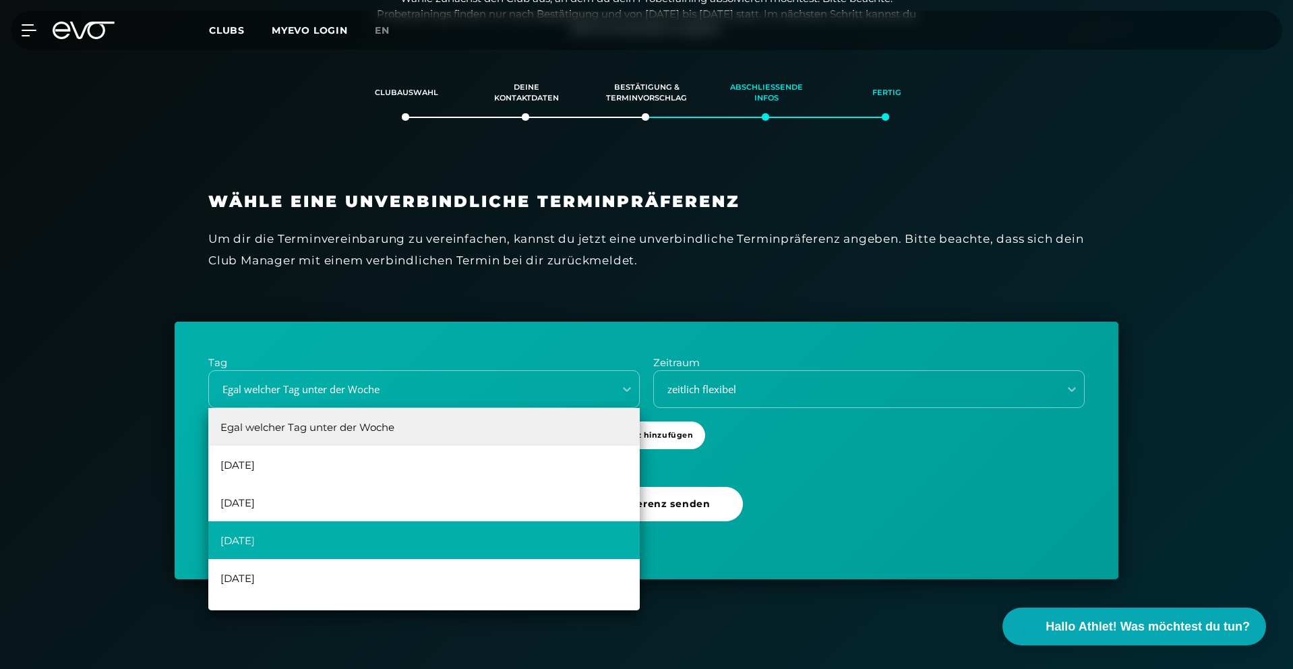
click at [332, 543] on div "Mittwoch" at bounding box center [423, 540] width 431 height 38
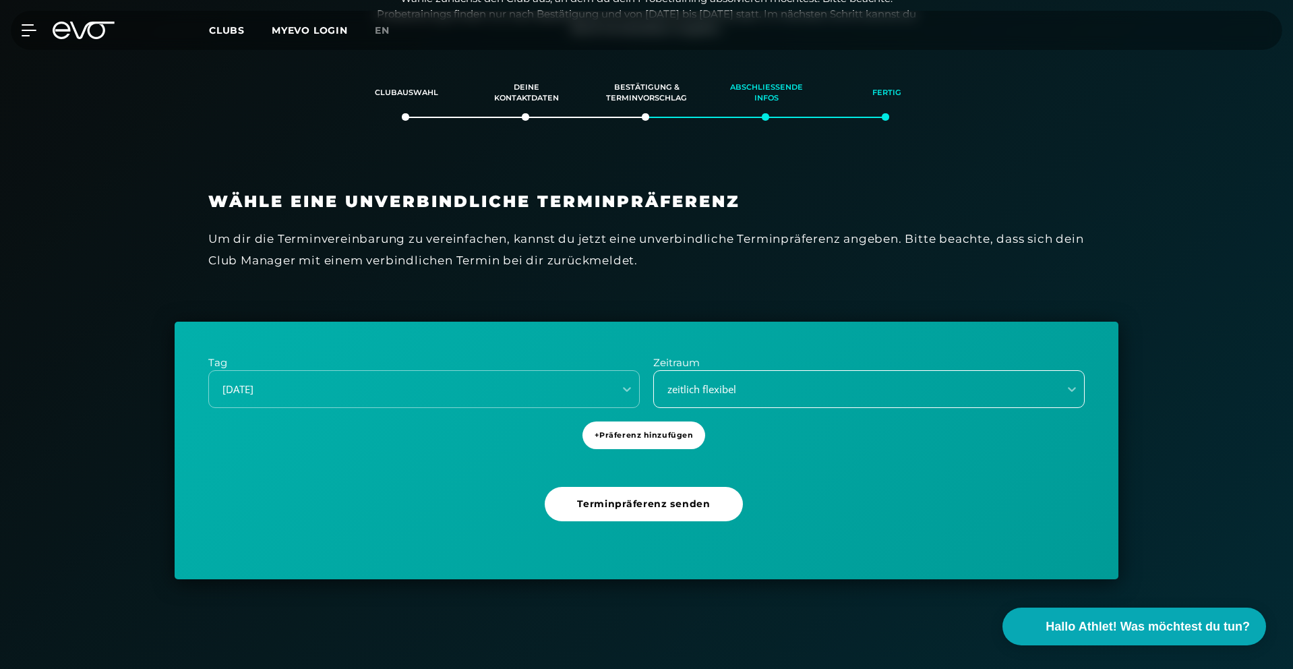
click at [767, 401] on div "zeitlich flexibel" at bounding box center [868, 389] width 431 height 38
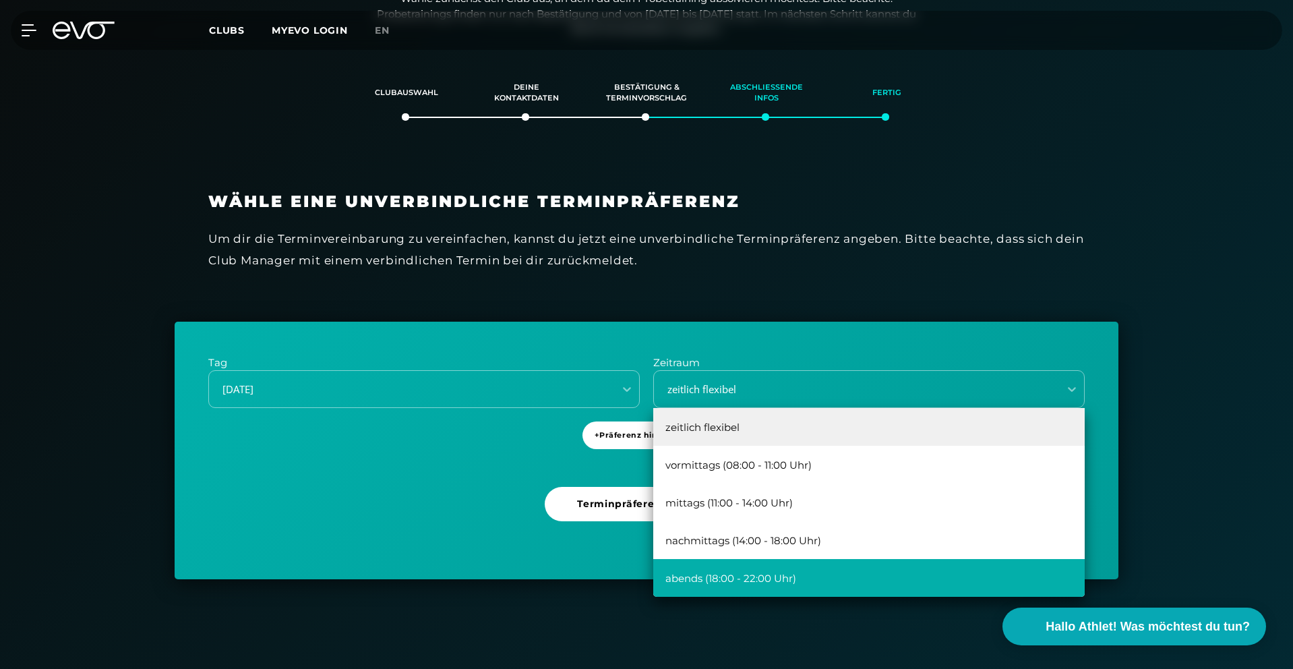
click at [764, 578] on div "abends (18:00 - 22:00 Uhr)" at bounding box center [868, 578] width 431 height 38
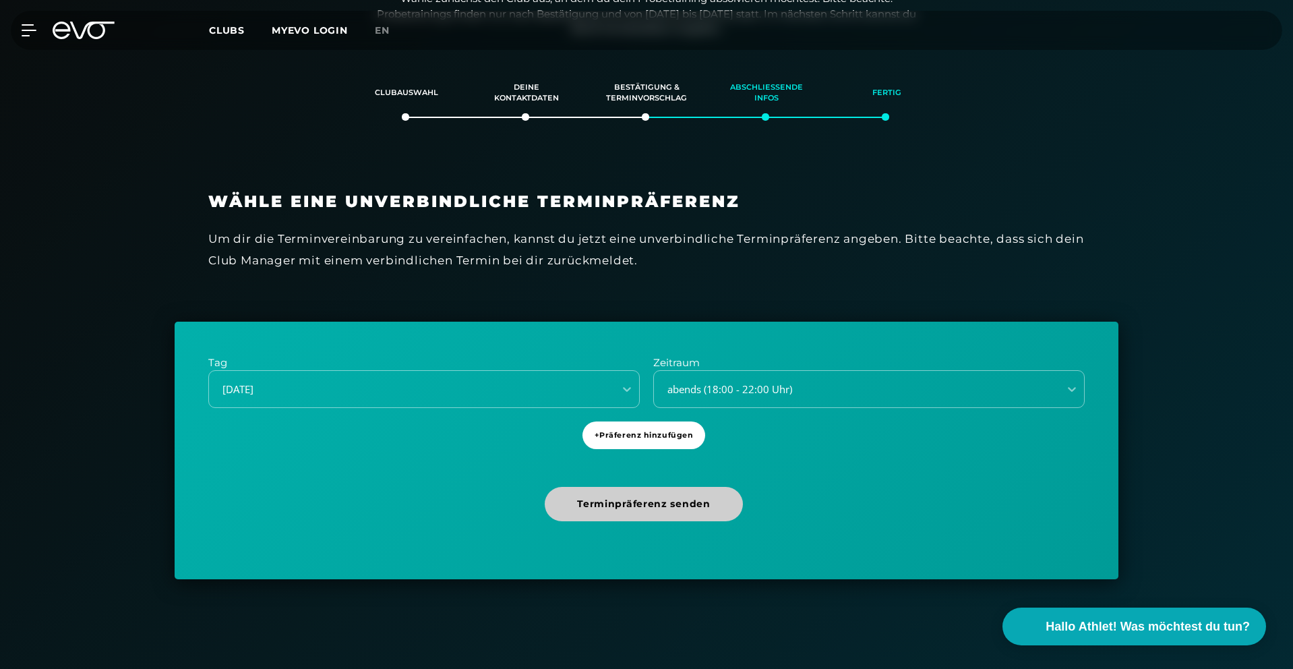
click at [663, 510] on span "Terminpräferenz senden" at bounding box center [643, 504] width 133 height 14
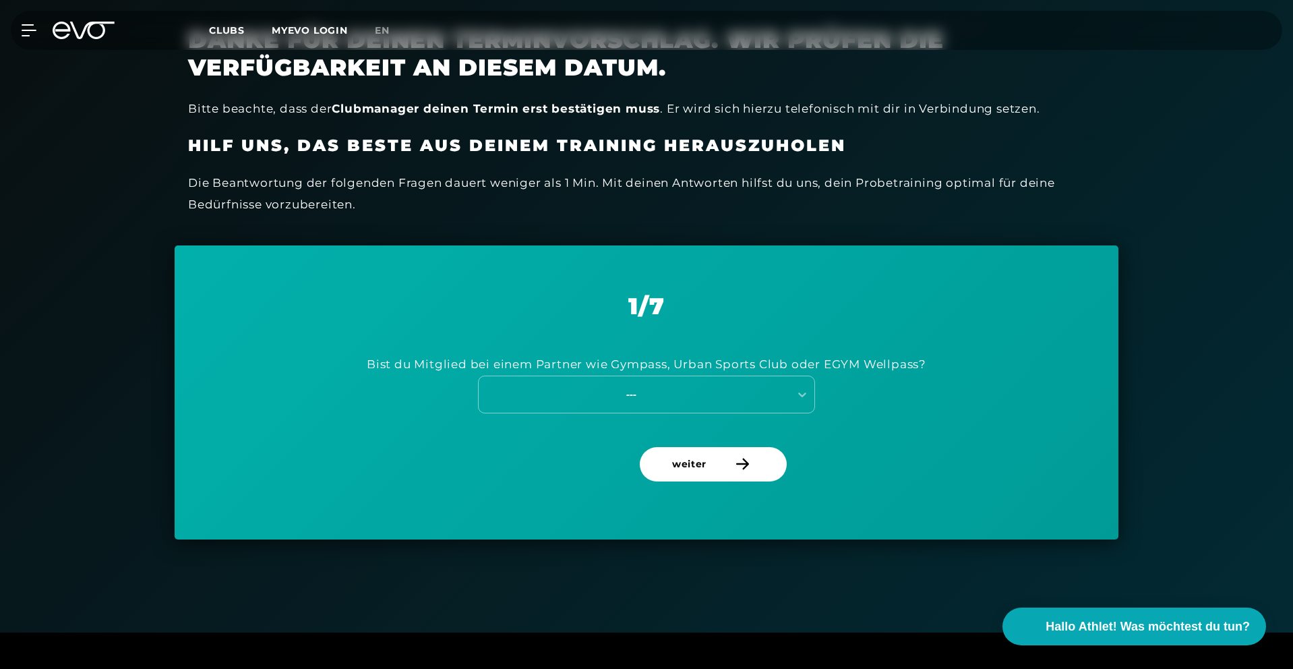
scroll to position [417, 0]
